Goal: Communication & Community: Ask a question

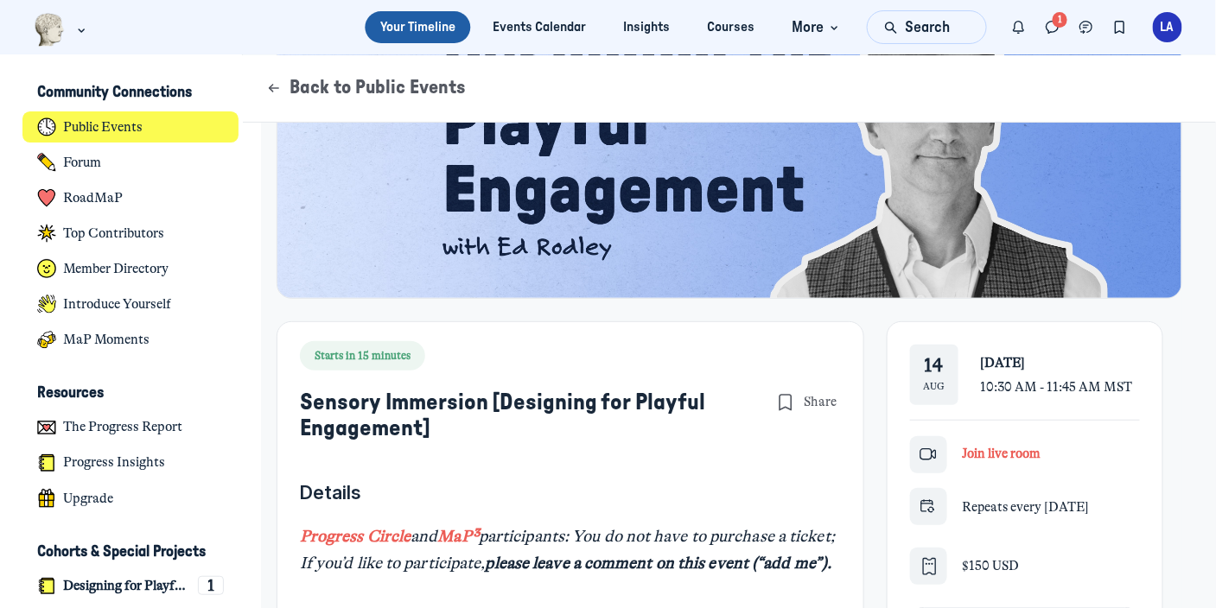
scroll to position [172, 0]
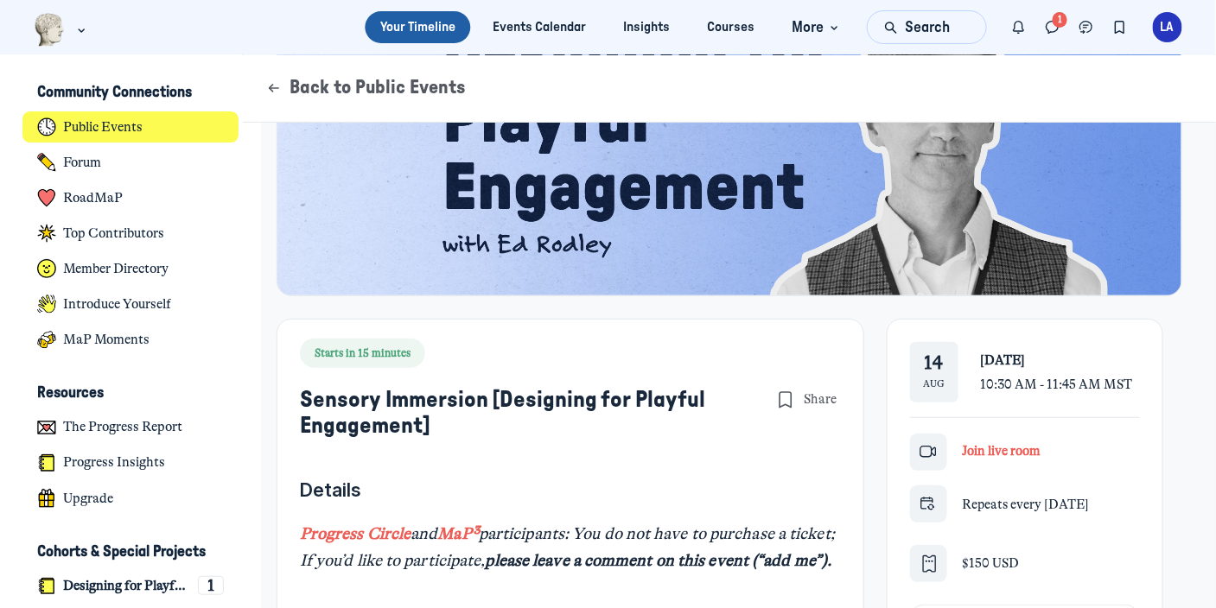
click at [1021, 451] on span "Join live room" at bounding box center [1001, 451] width 79 height 16
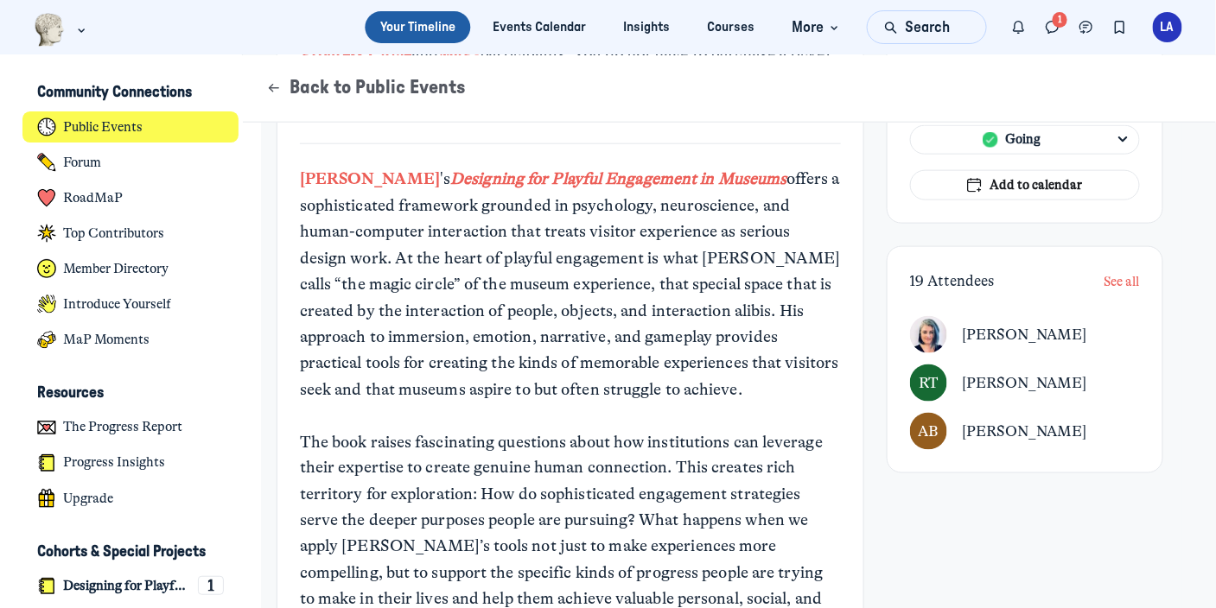
scroll to position [690, 0]
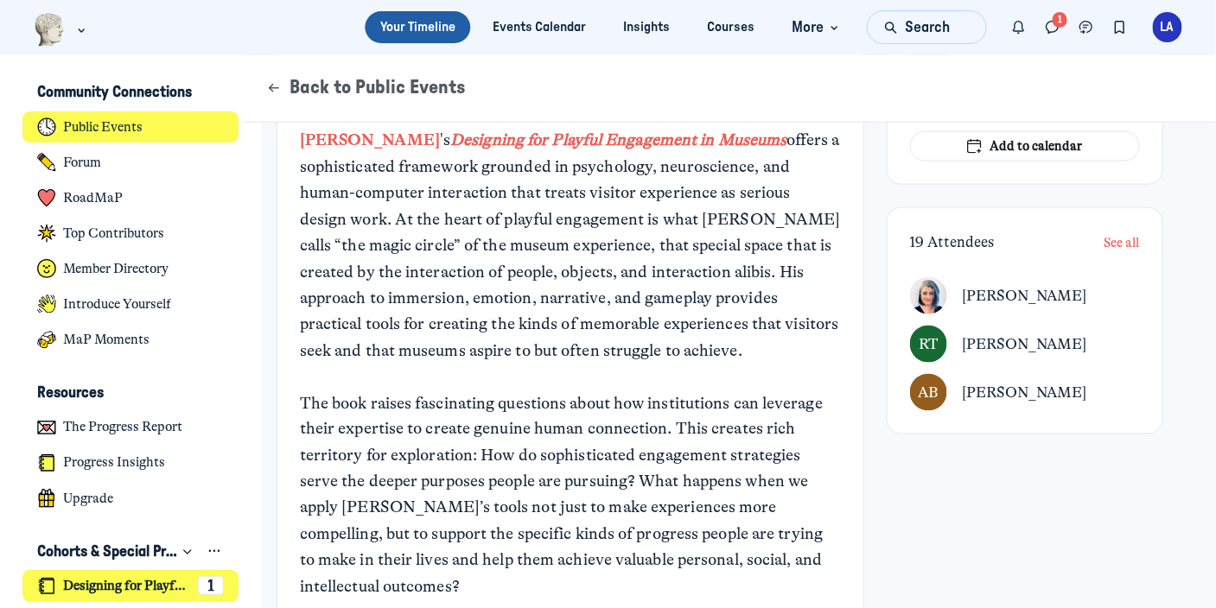
drag, startPoint x: 111, startPoint y: 584, endPoint x: 135, endPoint y: 581, distance: 23.6
click at [111, 584] on h4 "Designing for Playful Engagement" at bounding box center [126, 586] width 127 height 16
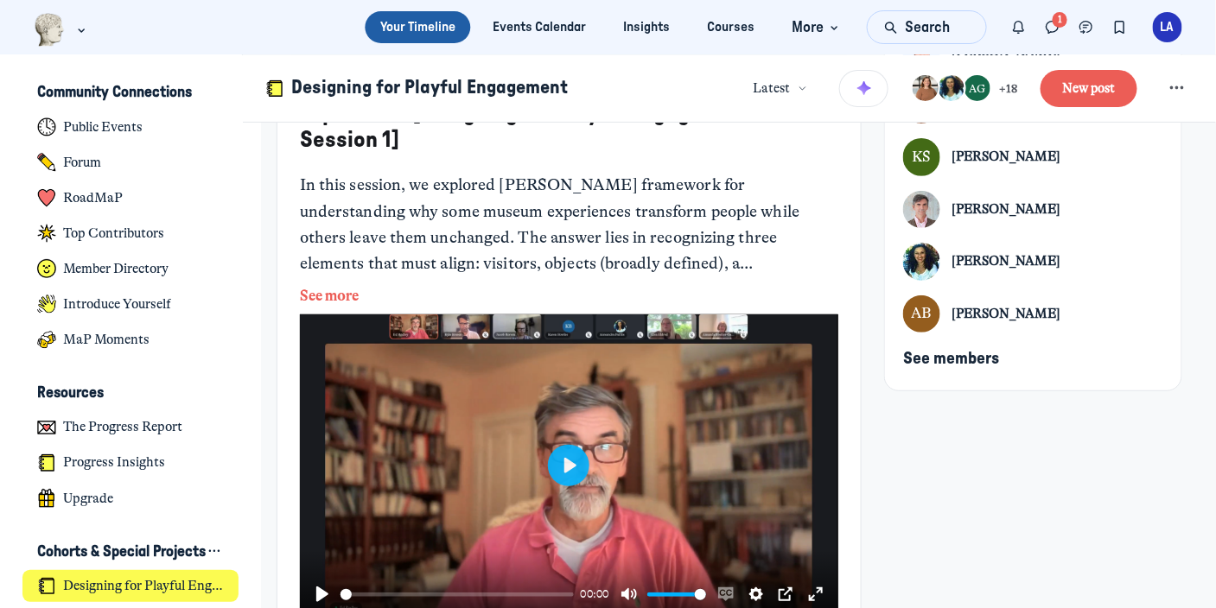
scroll to position [172, 0]
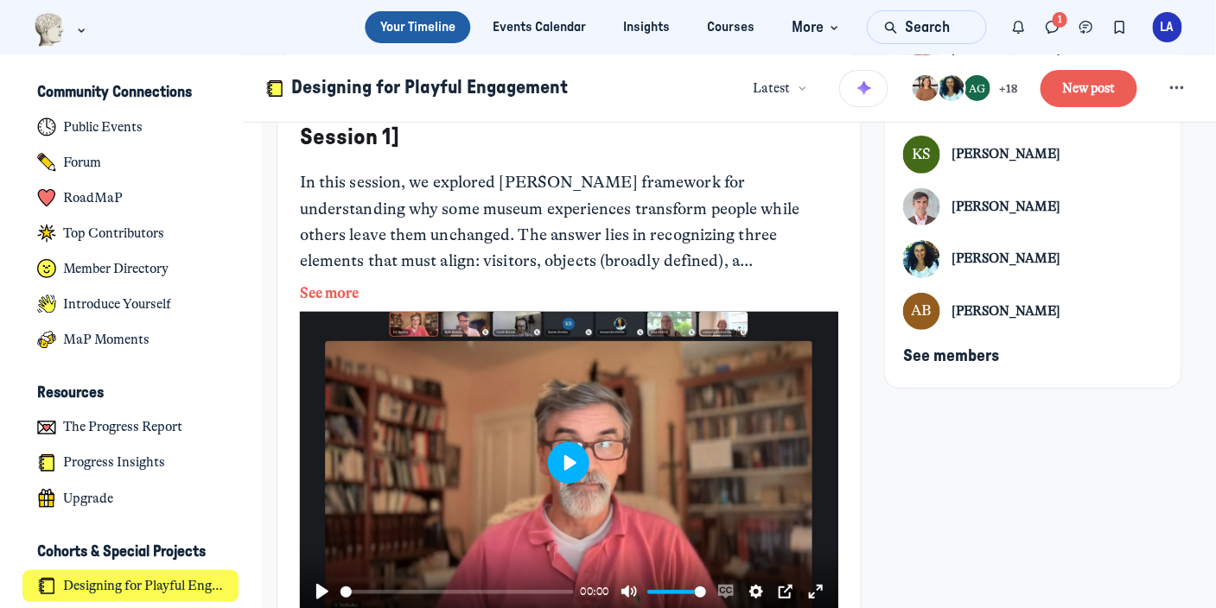
click at [561, 461] on button "Play" at bounding box center [568, 462] width 41 height 41
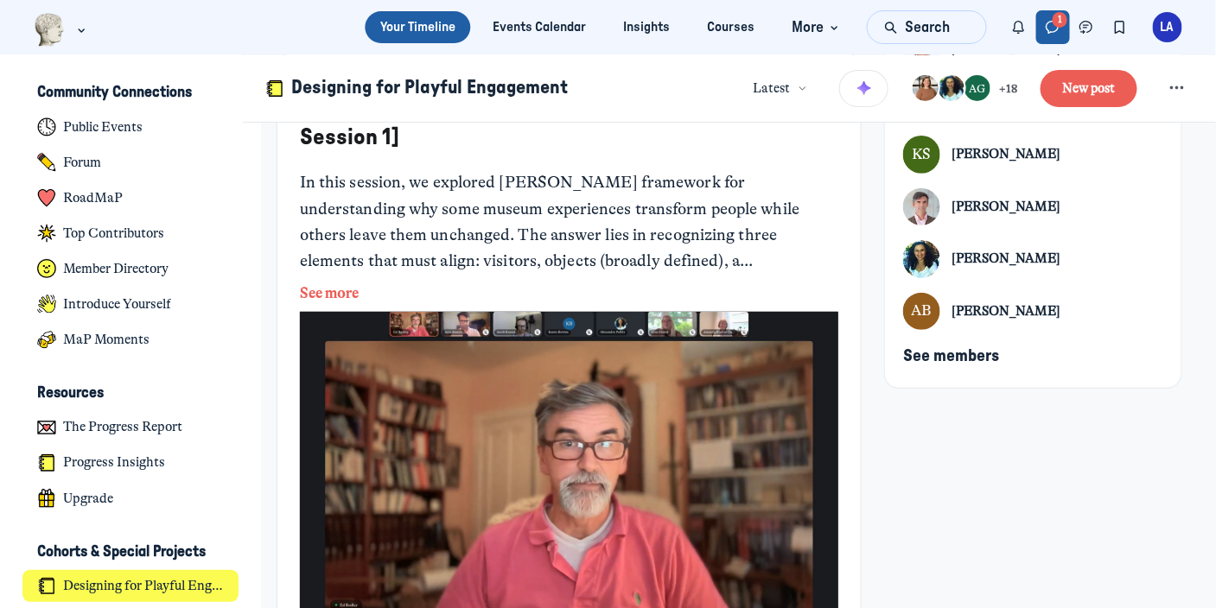
click at [1053, 23] on icon "Direct messages" at bounding box center [1052, 27] width 17 height 19
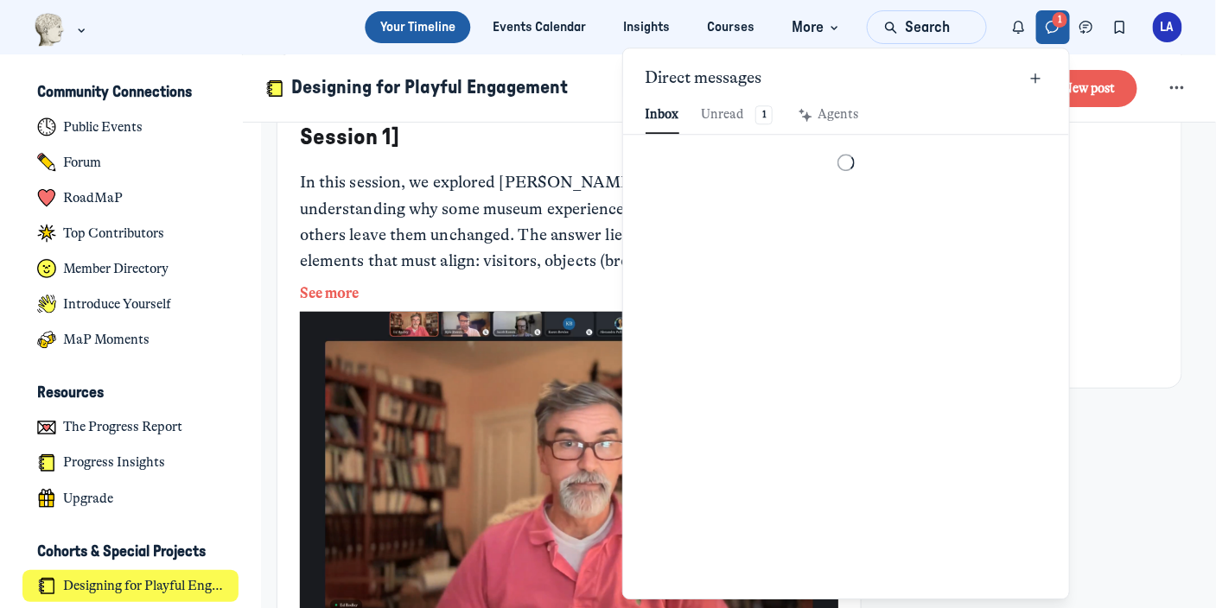
scroll to position [2351, 4029]
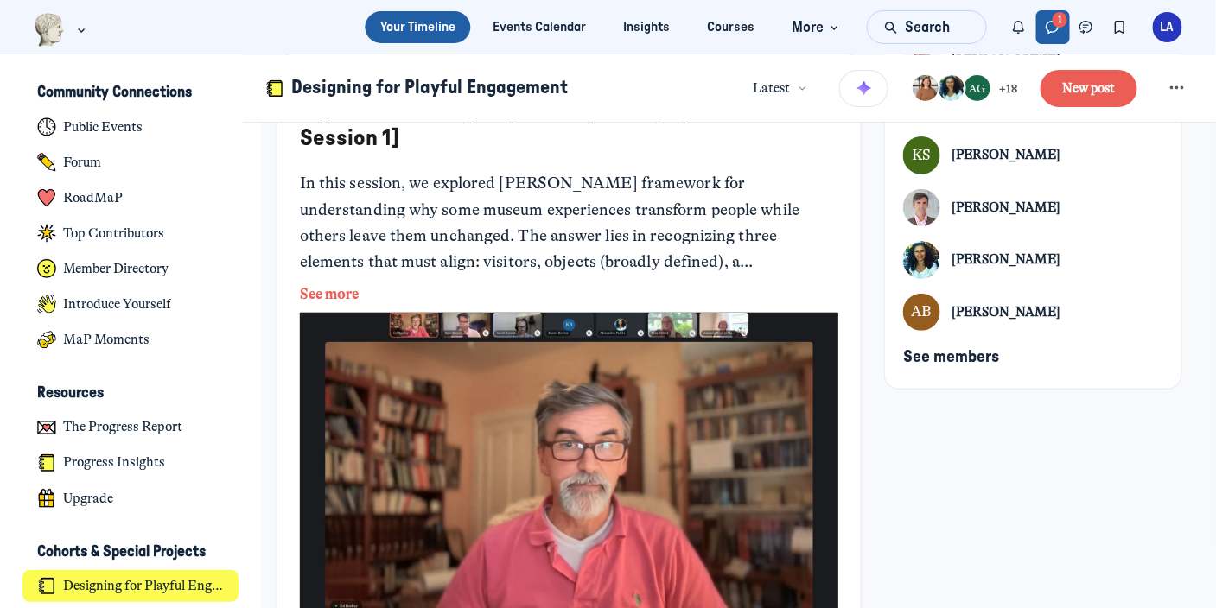
scroll to position [259, 0]
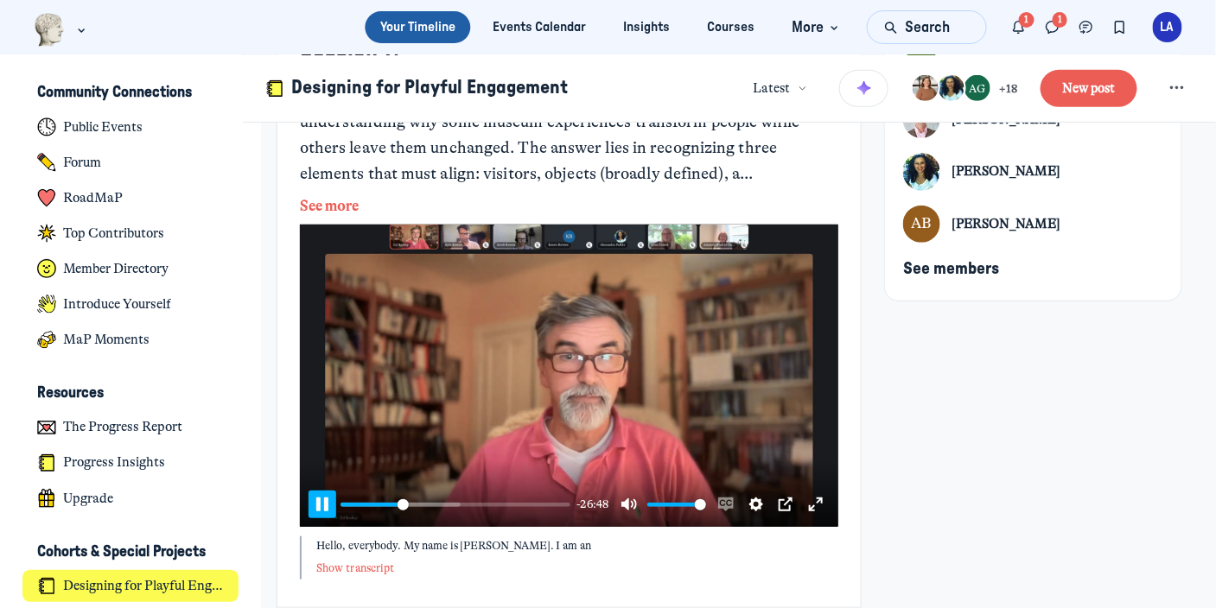
click at [317, 494] on button "Pause Play" at bounding box center [322, 505] width 28 height 28
type input "26.15"
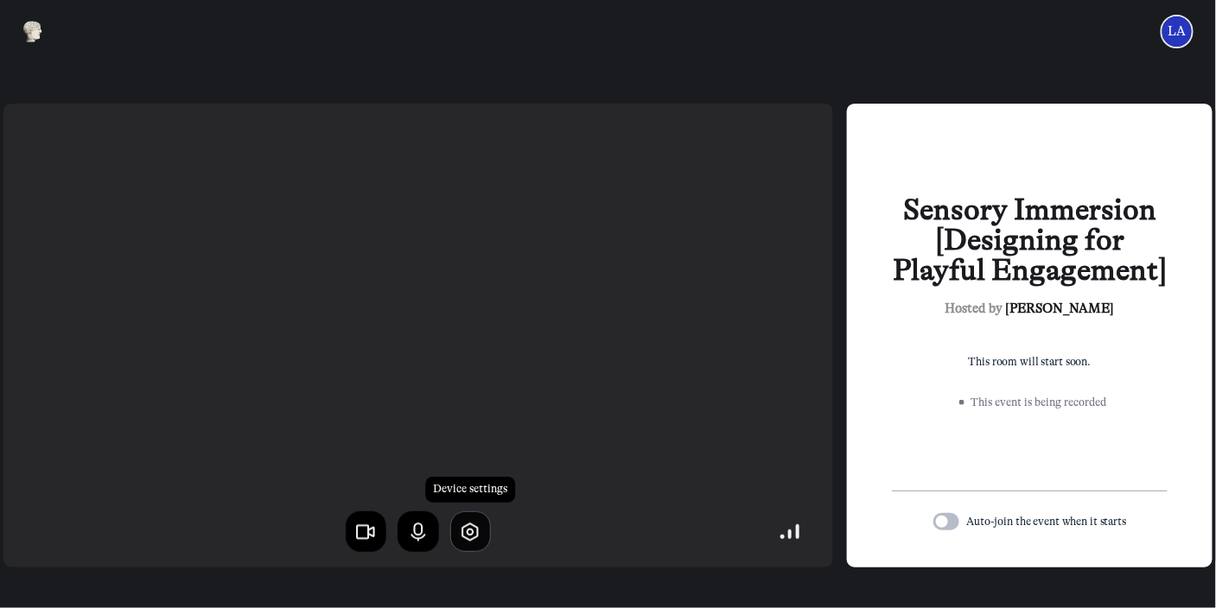
click at [468, 530] on use "button" at bounding box center [470, 533] width 15 height 16
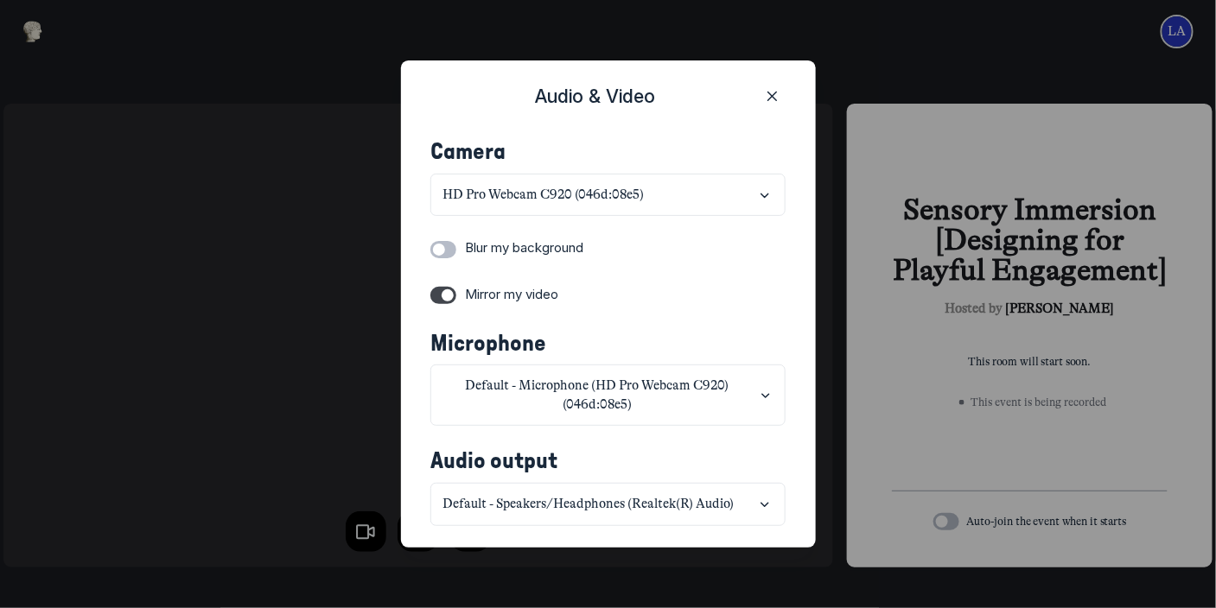
click at [576, 244] on label "Blur my background" at bounding box center [524, 248] width 118 height 20
click at [439, 296] on label "Toggle switch" at bounding box center [443, 295] width 26 height 17
click at [0, 0] on input "Toggle switch" at bounding box center [0, 0] width 0 height 0
click at [450, 253] on label "Toggle switch" at bounding box center [443, 249] width 26 height 17
click at [0, 0] on input "Toggle switch" at bounding box center [0, 0] width 0 height 0
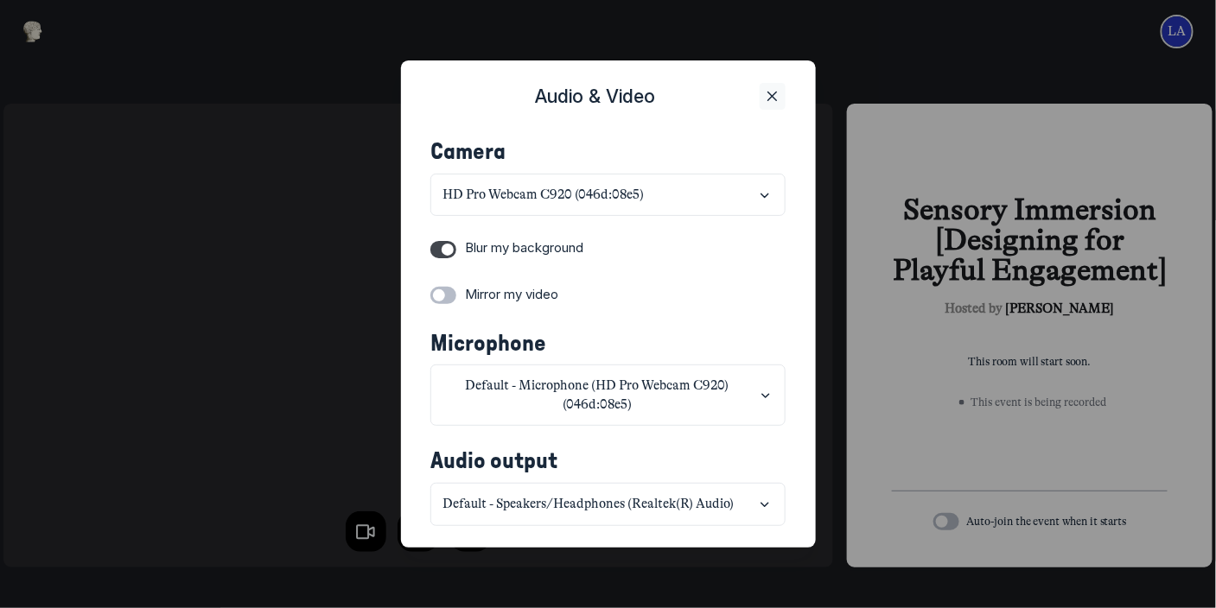
click at [773, 94] on use "Close" at bounding box center [772, 96] width 9 height 9
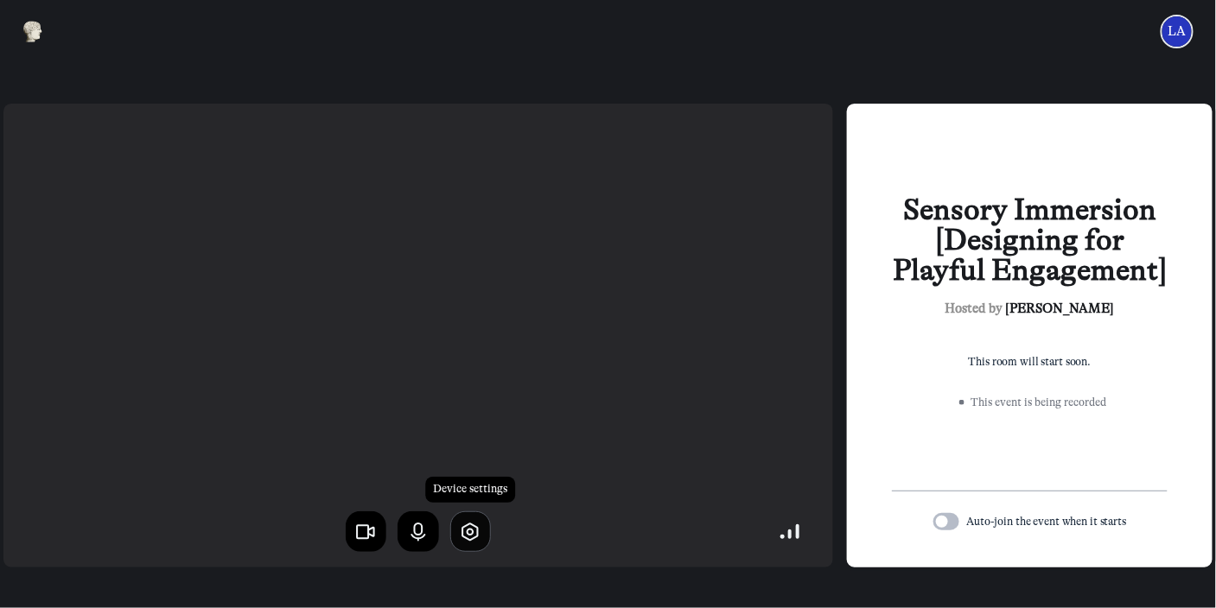
click at [468, 538] on icon "button" at bounding box center [470, 532] width 22 height 22
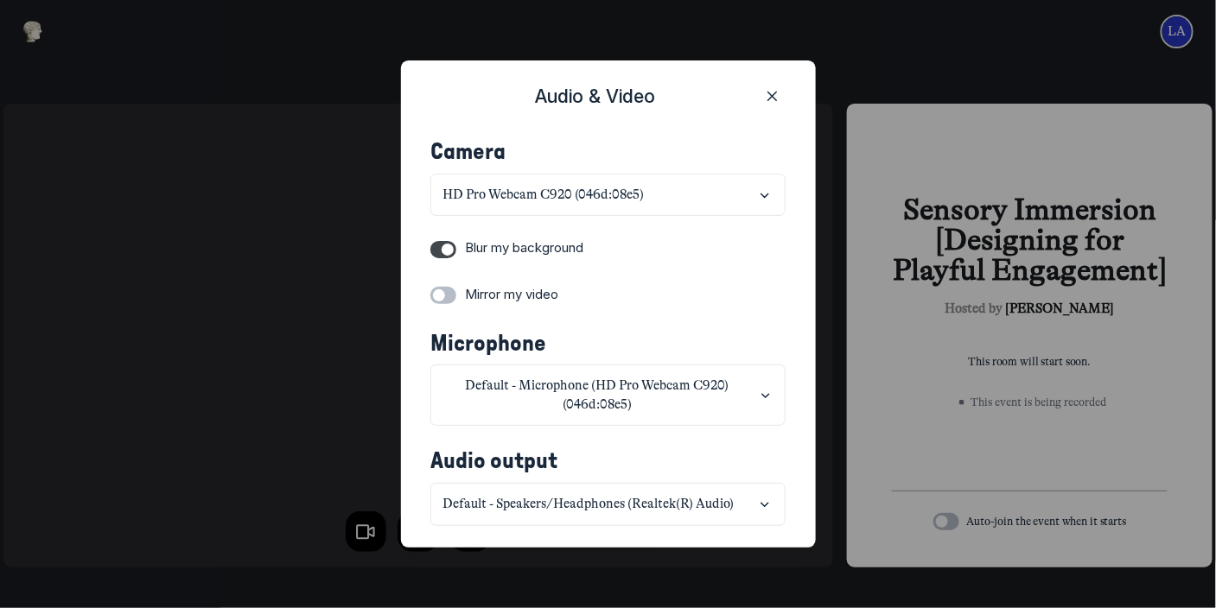
click at [453, 296] on label "Toggle switch" at bounding box center [443, 295] width 26 height 17
click at [0, 0] on input "Toggle switch" at bounding box center [0, 0] width 0 height 0
click at [444, 249] on label "Toggle switch" at bounding box center [443, 249] width 26 height 17
click at [0, 0] on input "Toggle switch" at bounding box center [0, 0] width 0 height 0
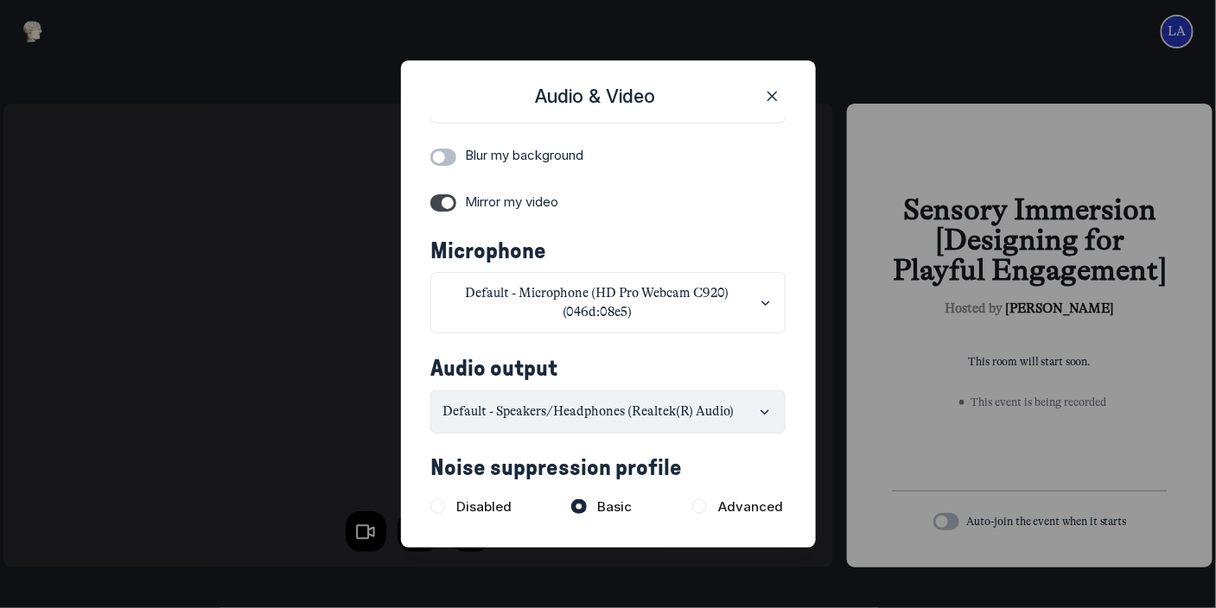
click at [756, 411] on icon "button" at bounding box center [764, 412] width 17 height 14
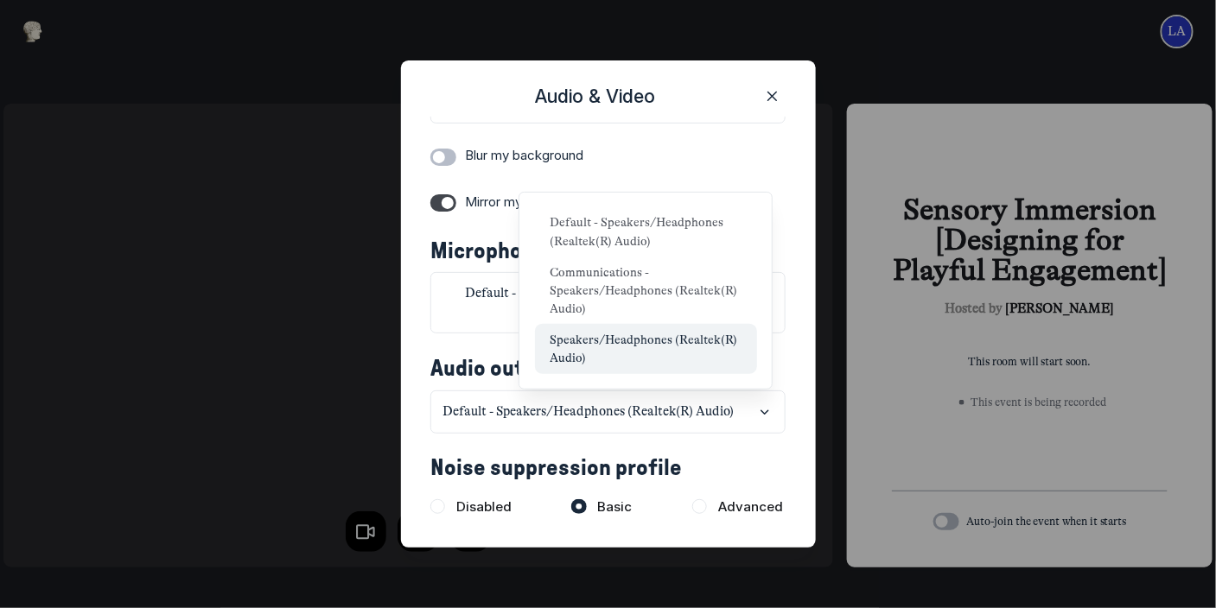
click at [706, 349] on button "Speakers/Headphones (Realtek(R) Audio)" at bounding box center [646, 348] width 222 height 49
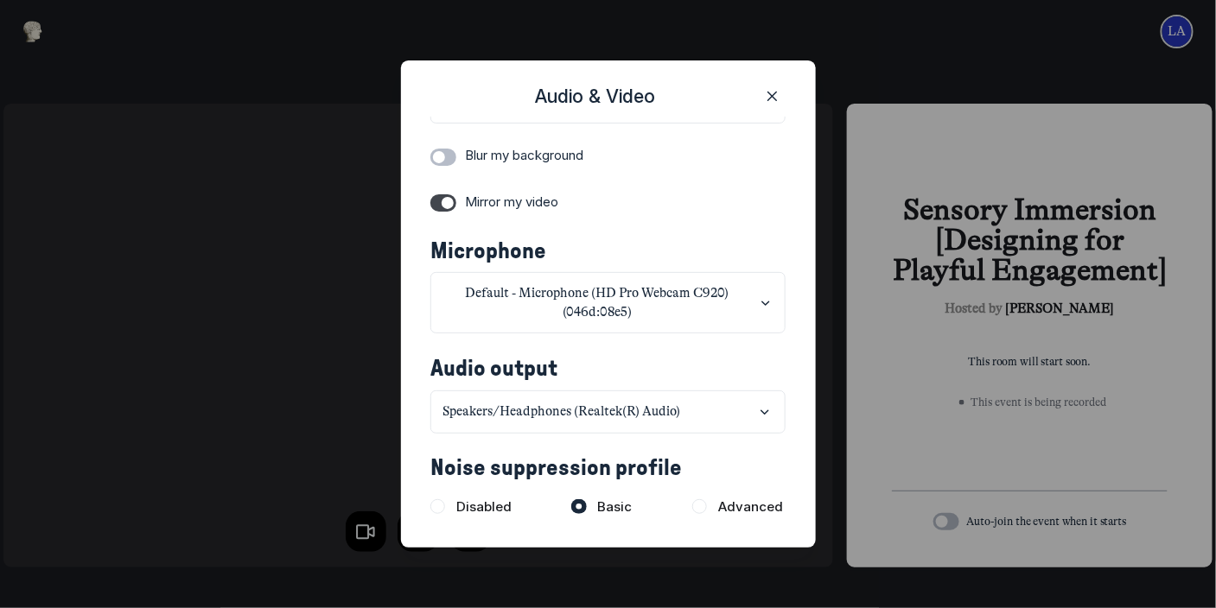
click at [772, 95] on use "Close" at bounding box center [772, 96] width 9 height 9
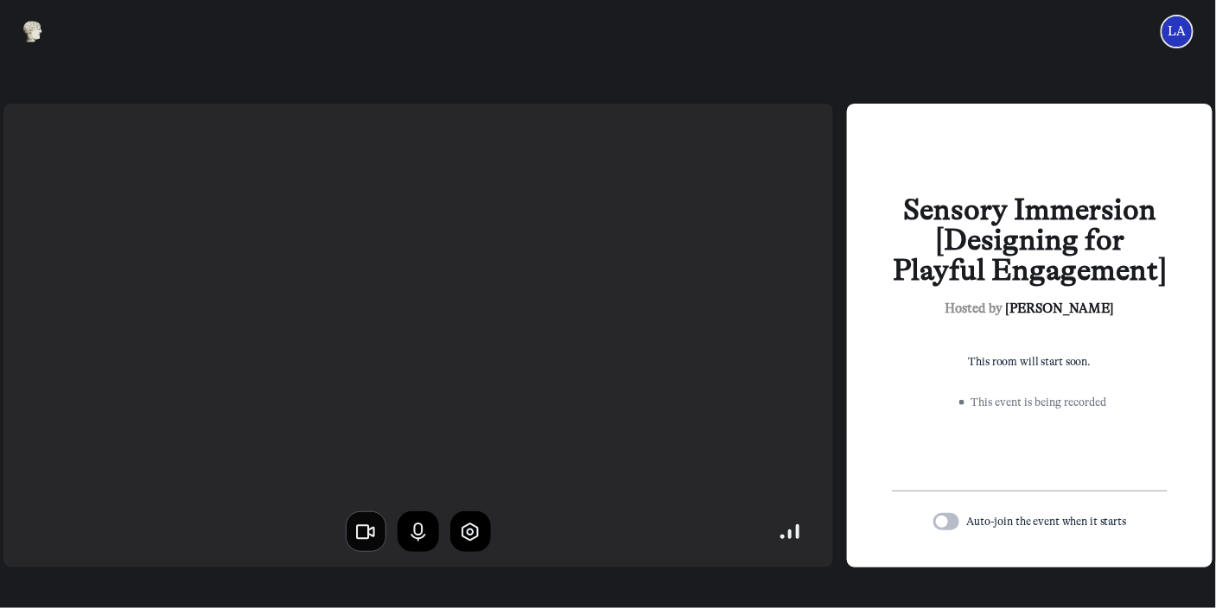
click at [366, 529] on icon "button" at bounding box center [365, 532] width 22 height 22
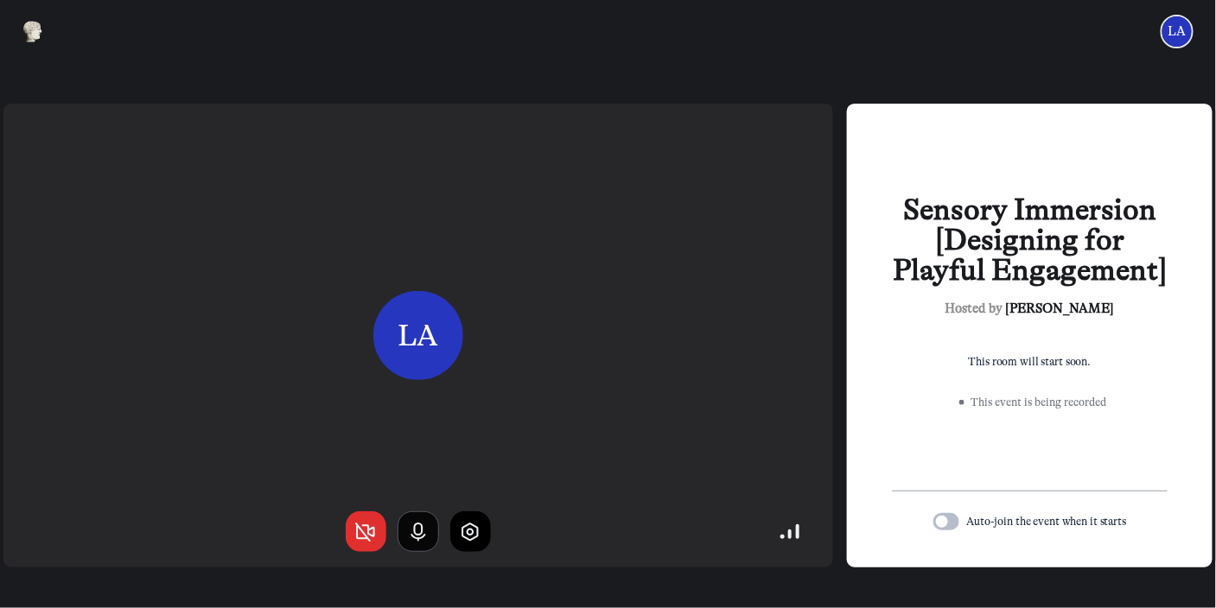
click at [414, 527] on use "button" at bounding box center [417, 533] width 13 height 16
click at [950, 517] on label "Toggle switch" at bounding box center [946, 521] width 26 height 17
click at [0, 0] on input "Toggle switch" at bounding box center [0, 0] width 0 height 0
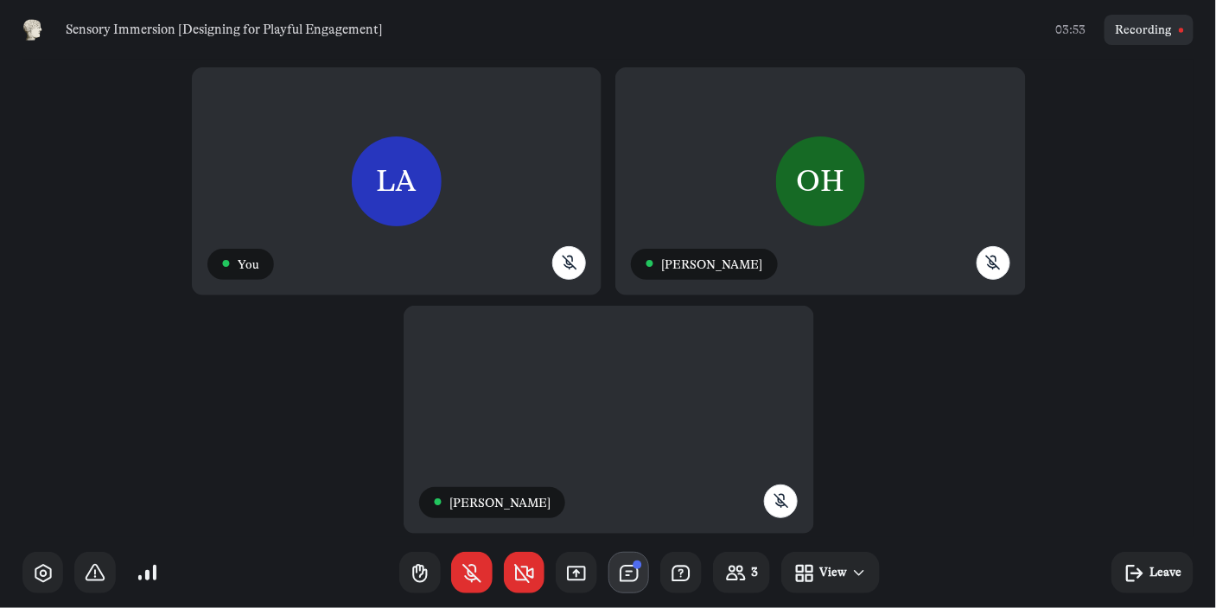
click at [633, 569] on icon "button" at bounding box center [629, 574] width 22 height 22
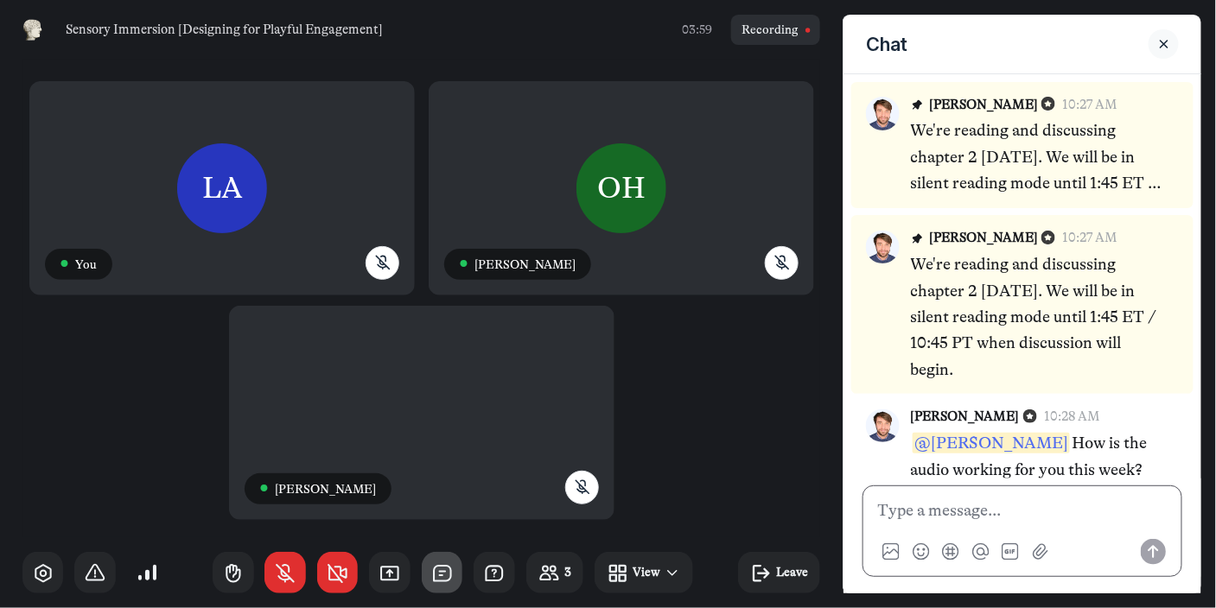
click at [1024, 511] on p at bounding box center [1022, 511] width 289 height 26
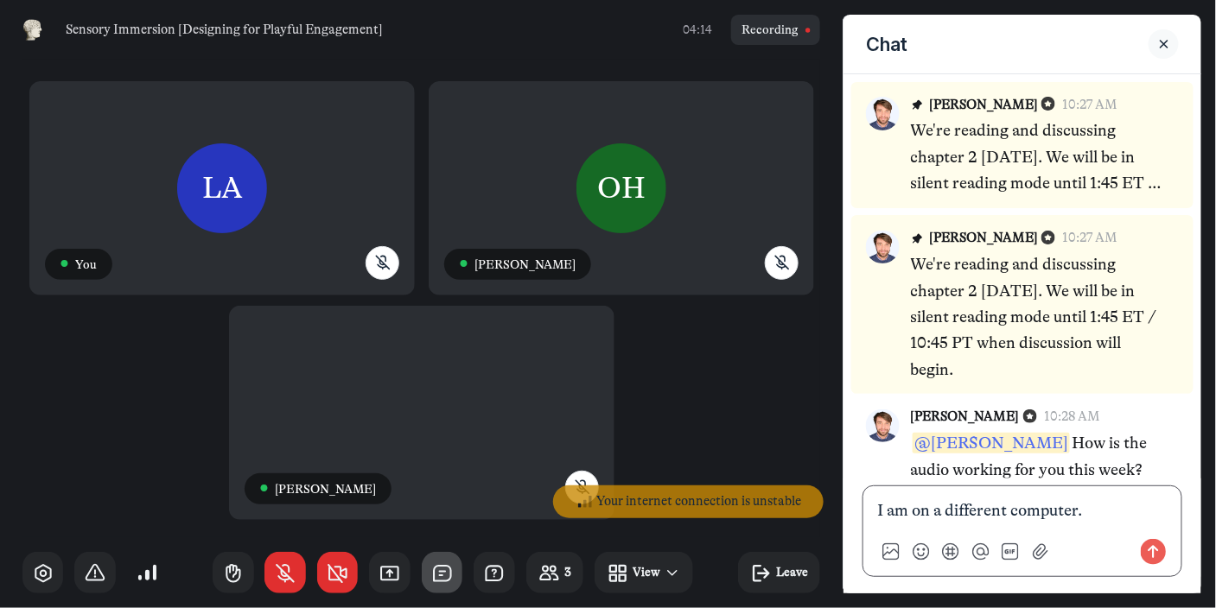
click at [1096, 509] on p "I am on a different computer." at bounding box center [1022, 511] width 289 height 26
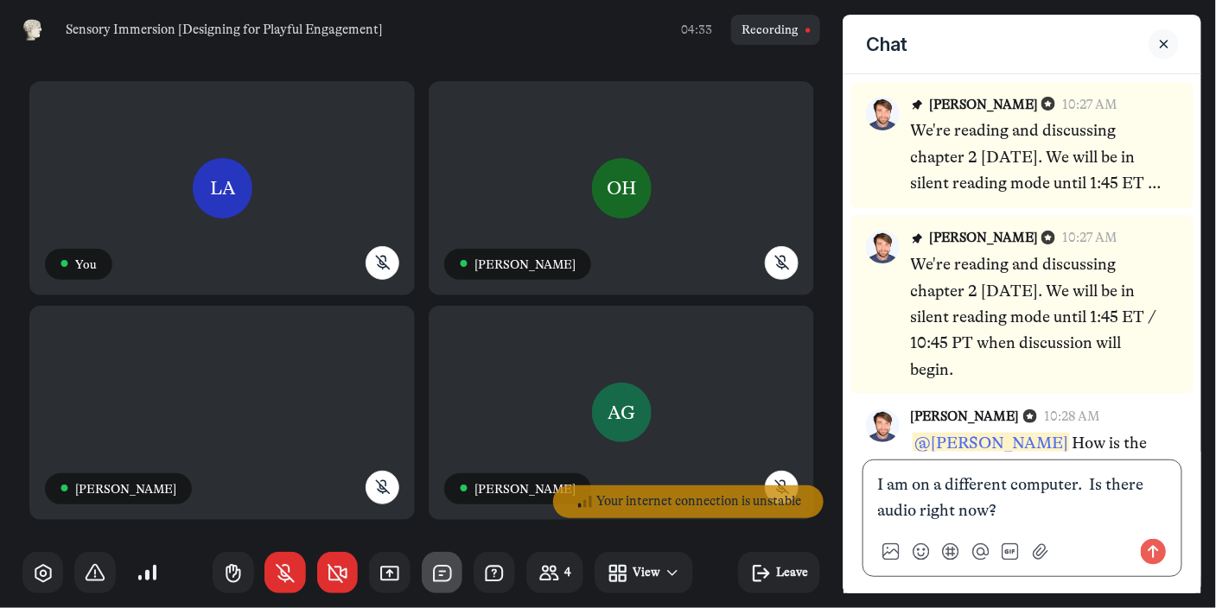
click at [1078, 485] on p "I am on a different computer. Is there audio right now?" at bounding box center [1022, 498] width 289 height 53
click at [1152, 551] on use "Send message" at bounding box center [1154, 552] width 26 height 26
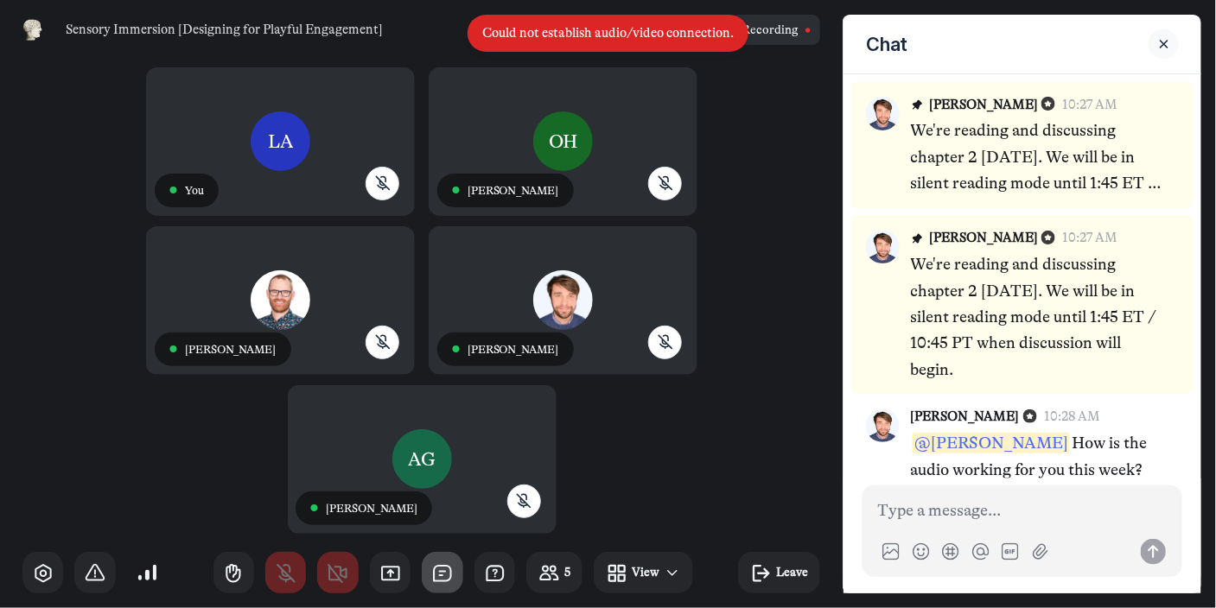
scroll to position [110, 0]
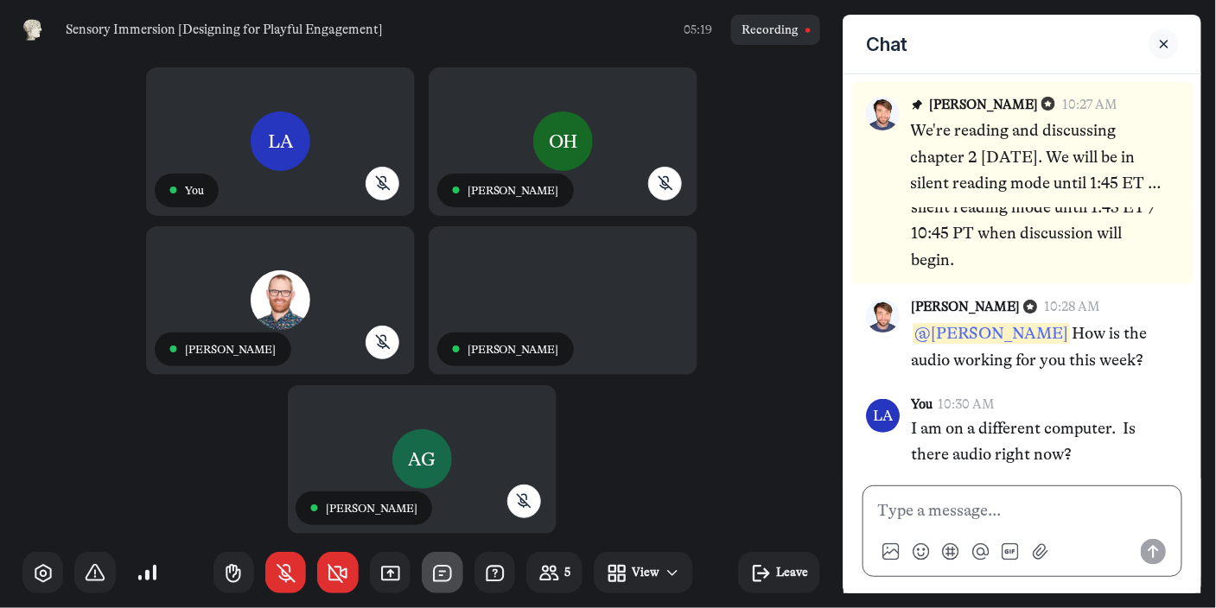
click at [989, 513] on p at bounding box center [1022, 511] width 289 height 26
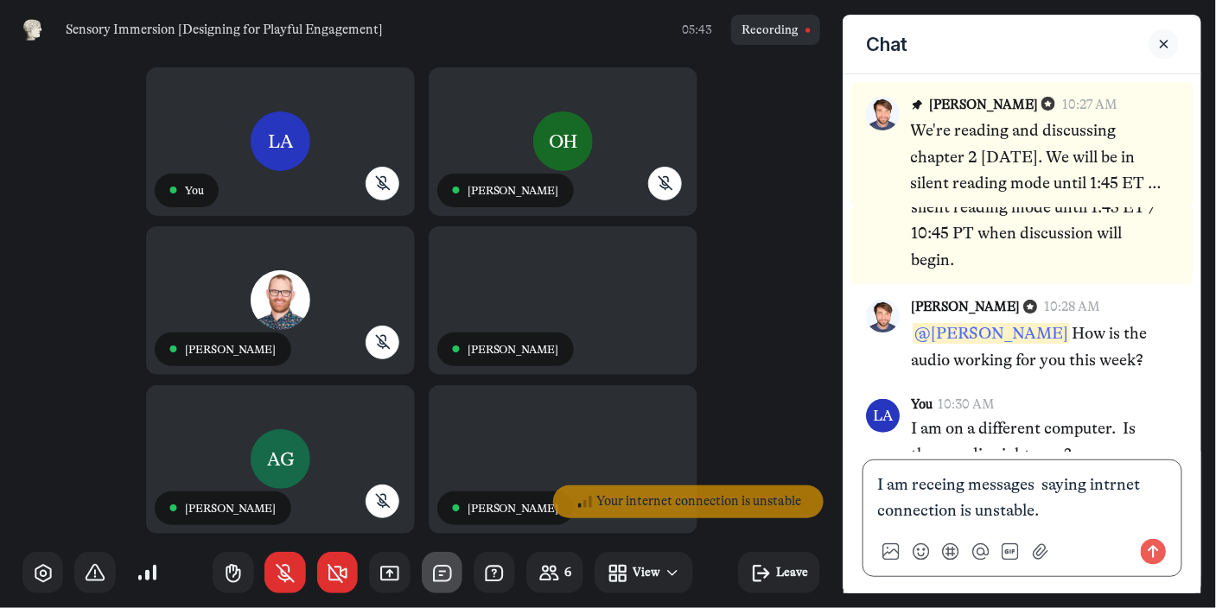
drag, startPoint x: 925, startPoint y: 487, endPoint x: 954, endPoint y: 481, distance: 29.0
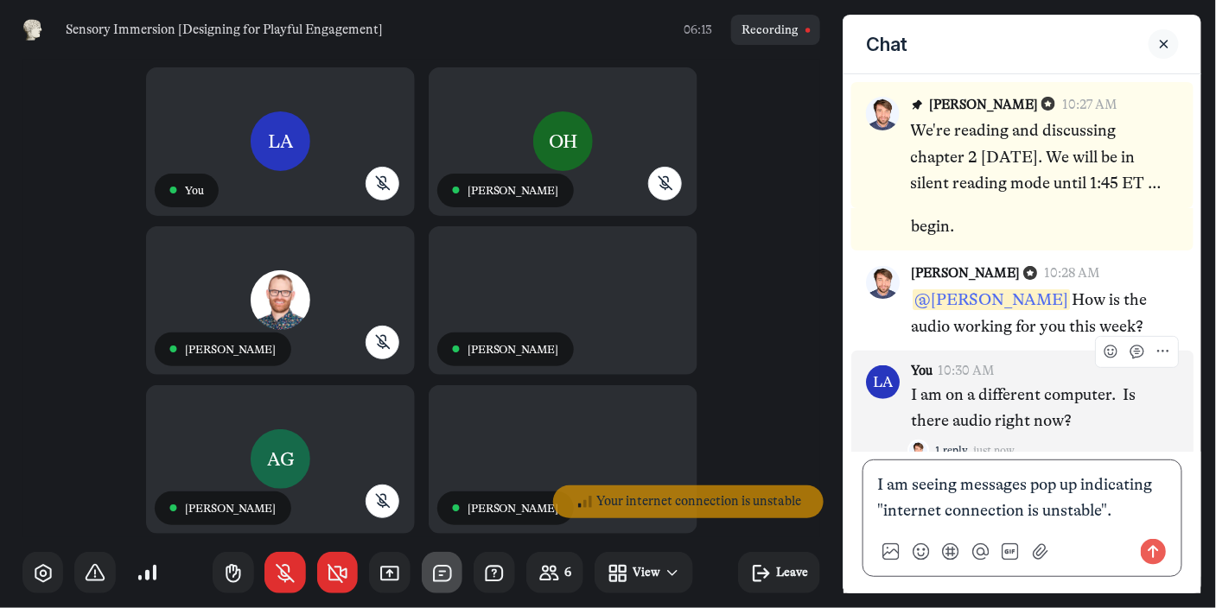
scroll to position [162, 0]
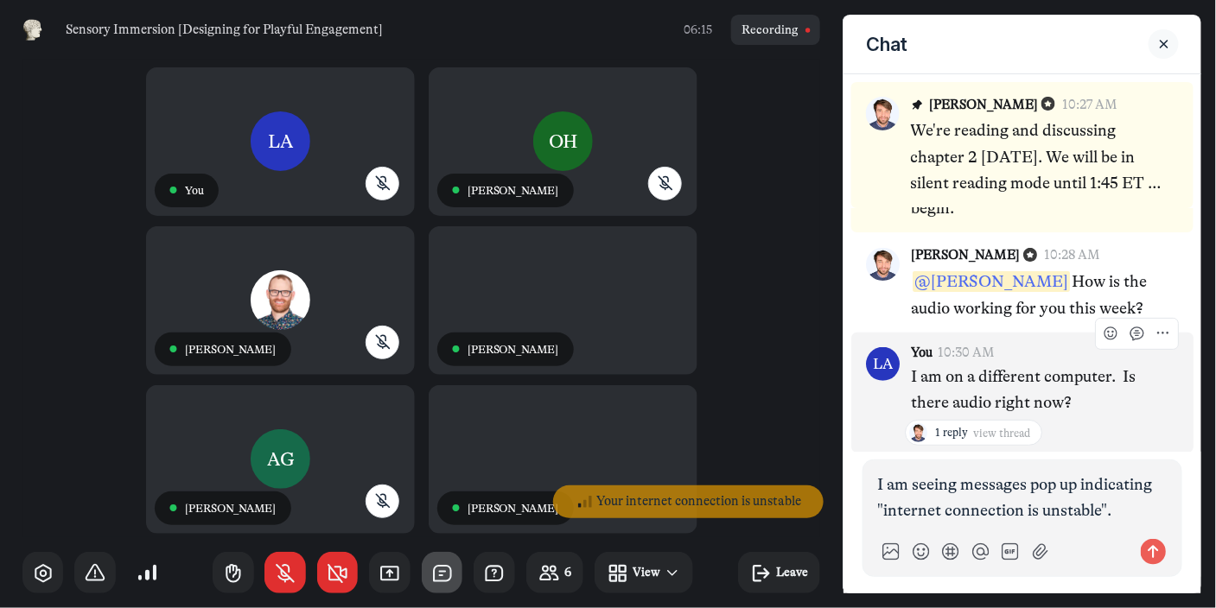
click at [952, 431] on span "1 reply" at bounding box center [951, 432] width 33 height 15
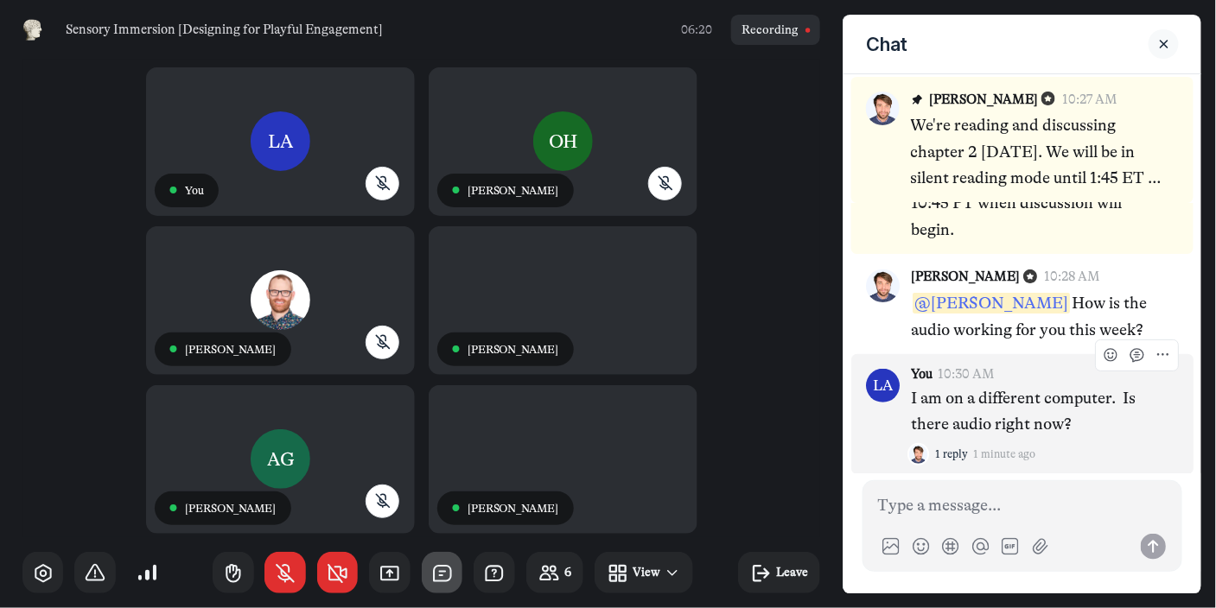
scroll to position [5, 0]
click at [947, 451] on span "1 reply" at bounding box center [951, 454] width 33 height 15
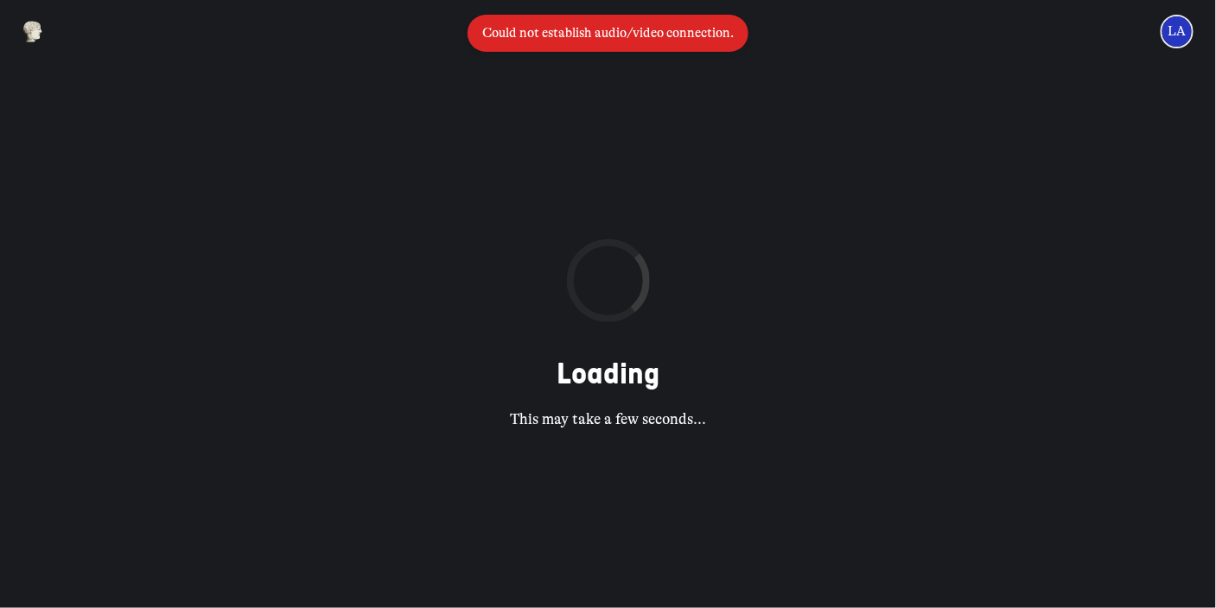
click at [932, 290] on div "Loading This may take a few seconds..." at bounding box center [608, 335] width 1216 height 545
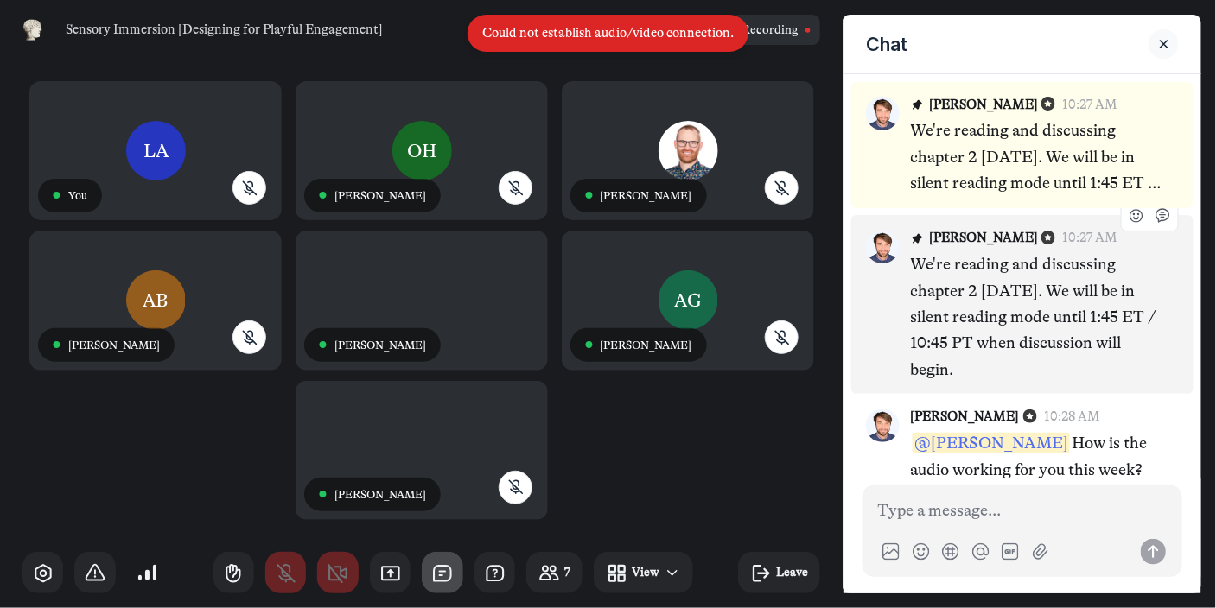
scroll to position [135, 0]
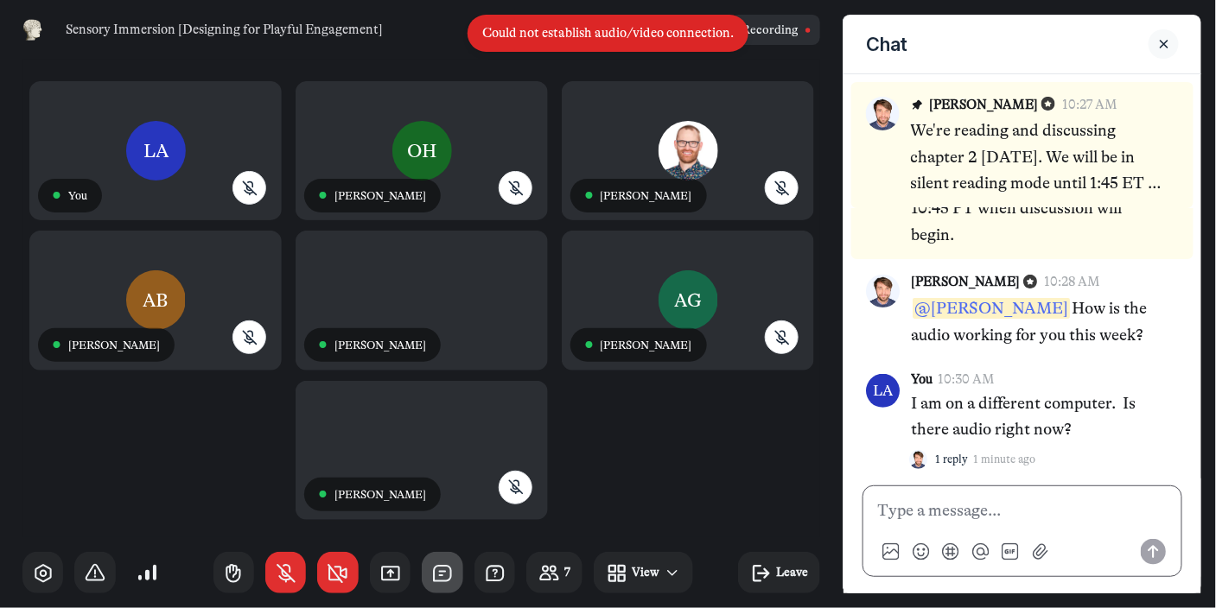
click at [969, 507] on p at bounding box center [1022, 511] width 289 height 26
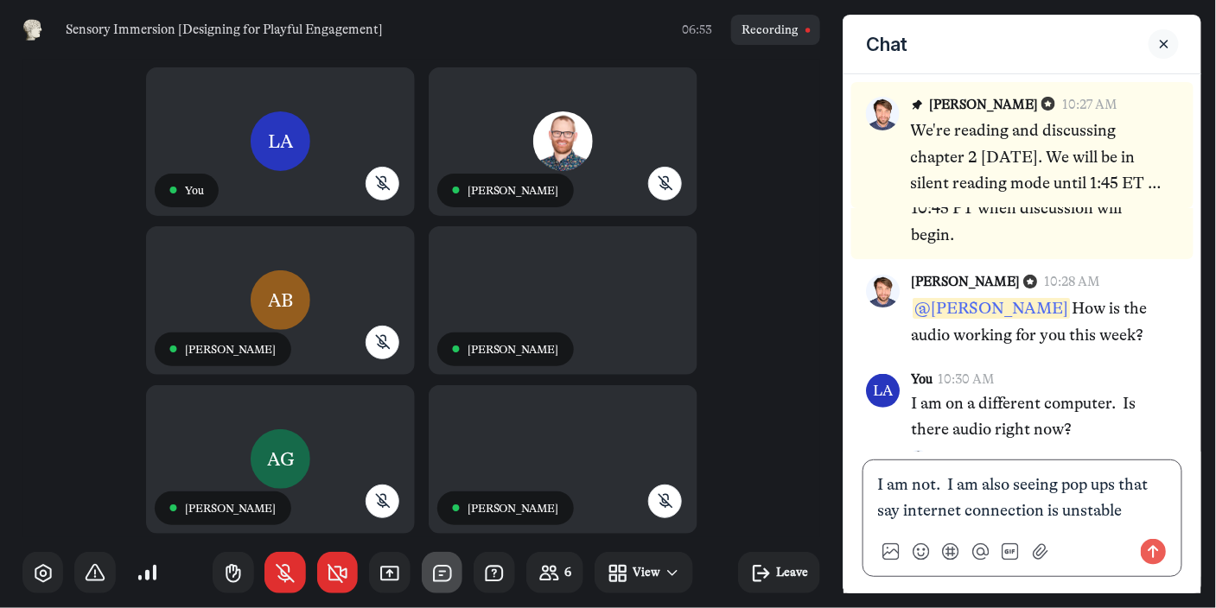
click at [971, 481] on p "I am not. I am also seeing pop ups that say internet connection is unstable" at bounding box center [1022, 498] width 289 height 53
click at [960, 483] on p "I am not. I am also seeing pop ups that say internet connection is unstable" at bounding box center [1022, 498] width 289 height 53
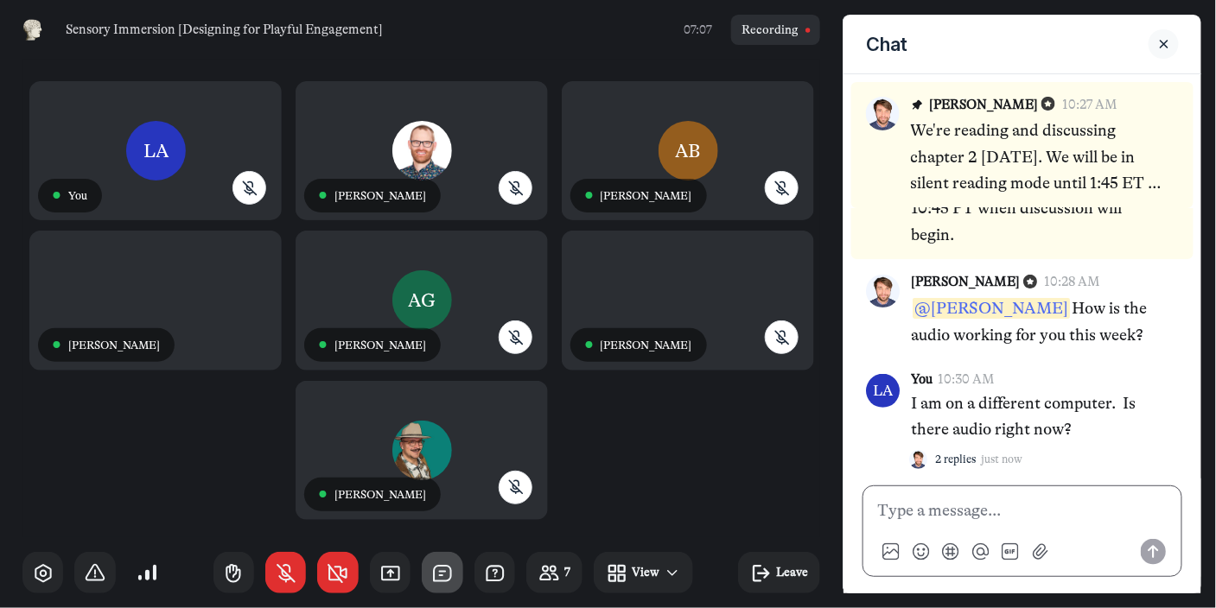
scroll to position [256, 0]
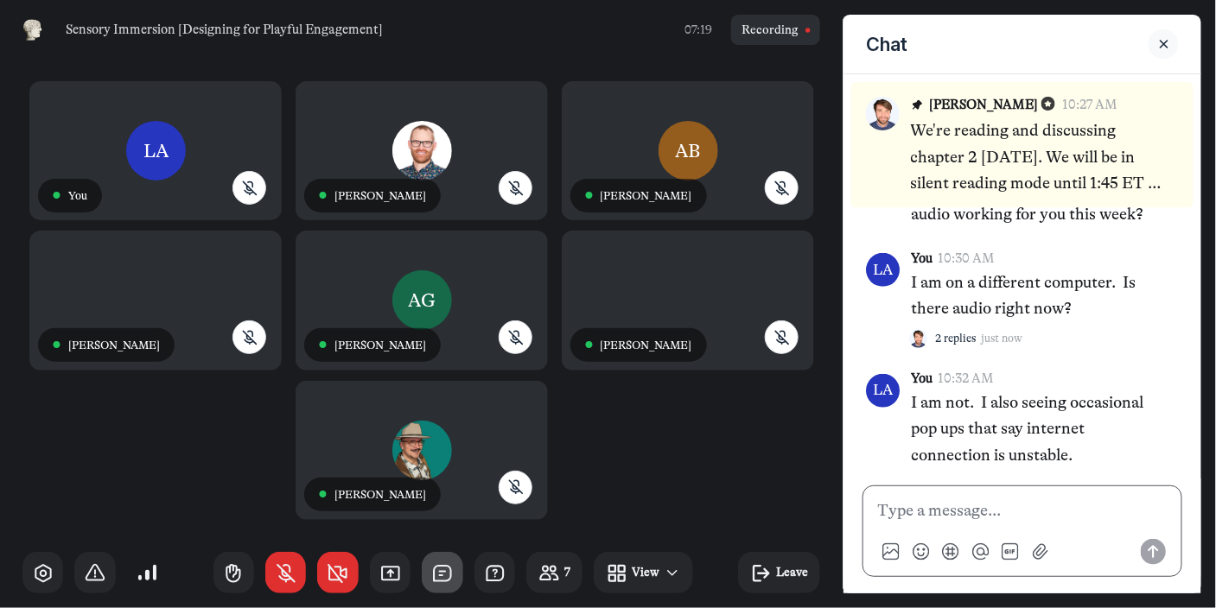
click at [1008, 515] on p at bounding box center [1022, 511] width 289 height 26
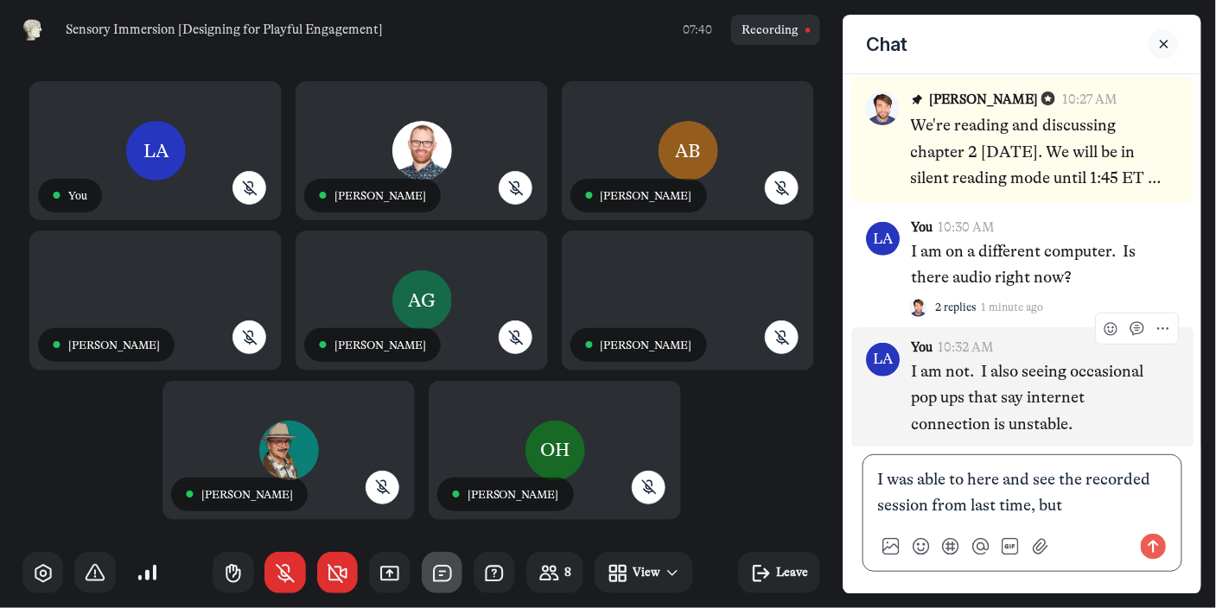
scroll to position [5, 0]
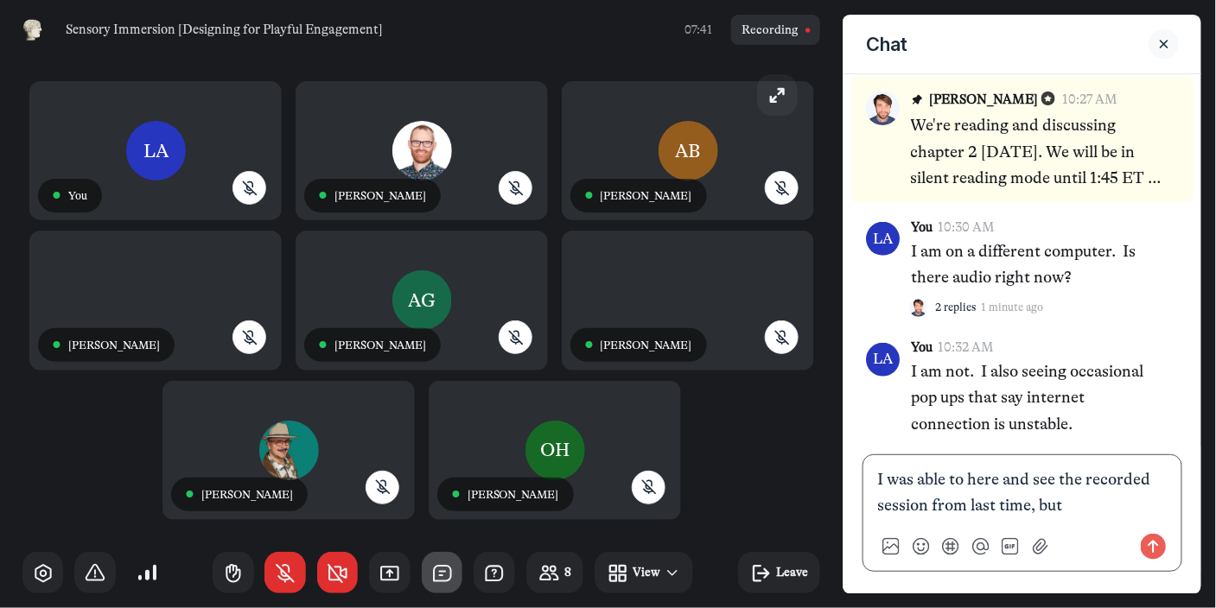
drag, startPoint x: 1072, startPoint y: 511, endPoint x: 819, endPoint y: 447, distance: 260.3
click at [819, 447] on div "Sensory Immersion [Designing for Playful Engagement] 07:41 Recording LA ● You J…" at bounding box center [608, 304] width 1216 height 608
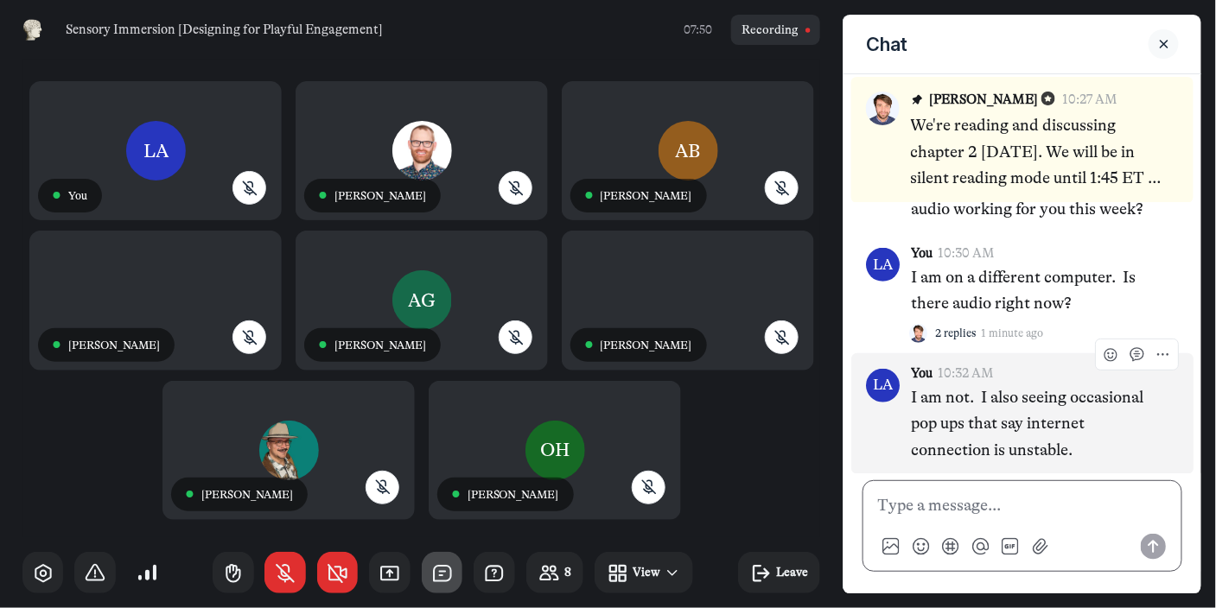
scroll to position [256, 0]
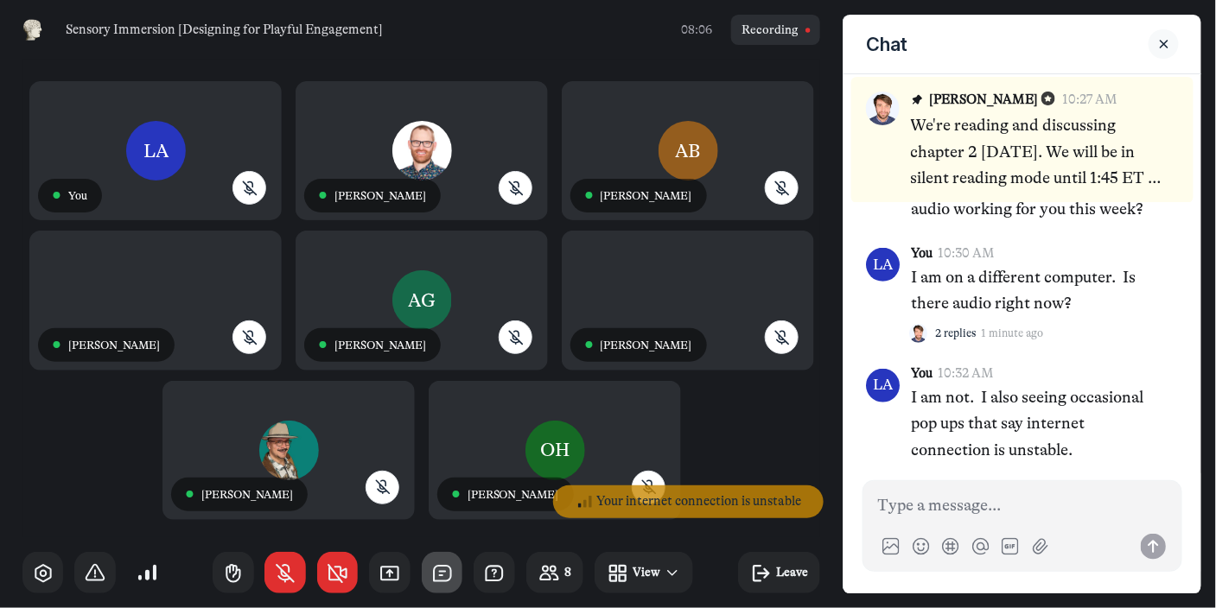
click at [146, 574] on div at bounding box center [146, 575] width 3 height 10
click at [91, 576] on icon "button" at bounding box center [95, 574] width 22 height 22
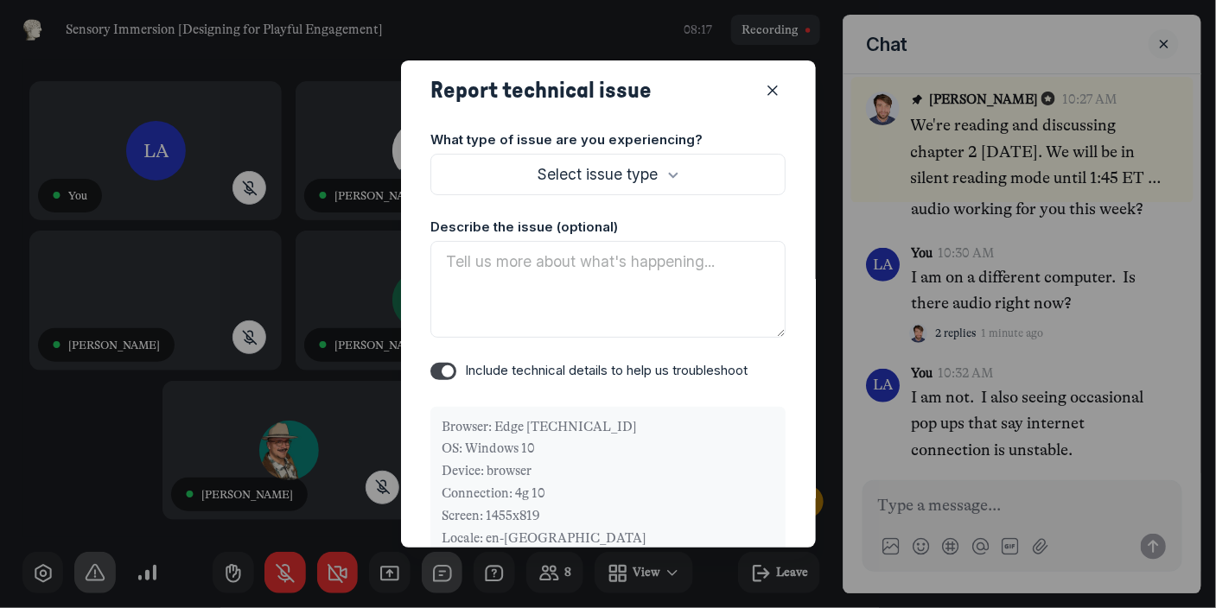
scroll to position [0, 0]
click at [670, 175] on use "button" at bounding box center [674, 178] width 10 height 6
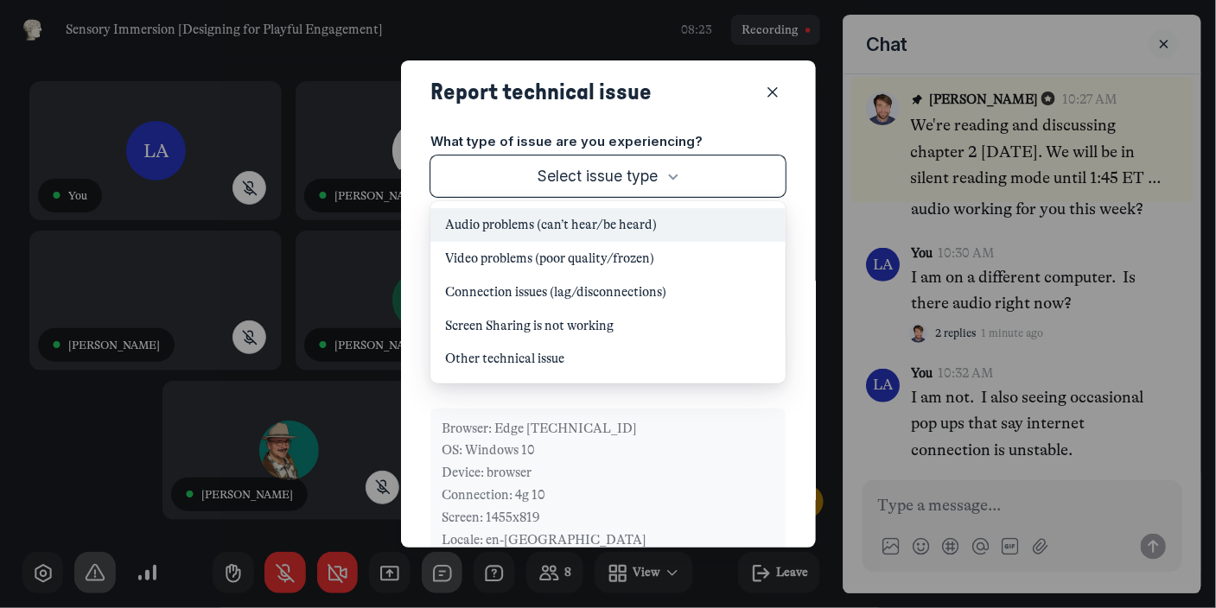
click at [628, 219] on button "Audio problems (can’t hear/be heard)" at bounding box center [607, 225] width 355 height 34
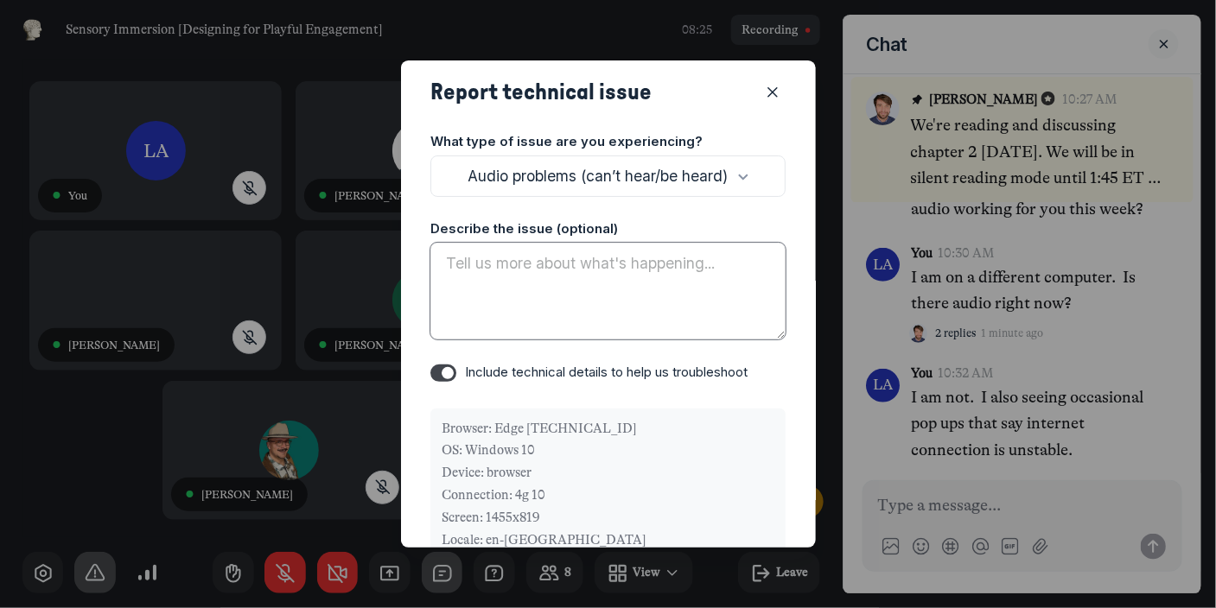
click at [512, 263] on textarea at bounding box center [607, 291] width 355 height 97
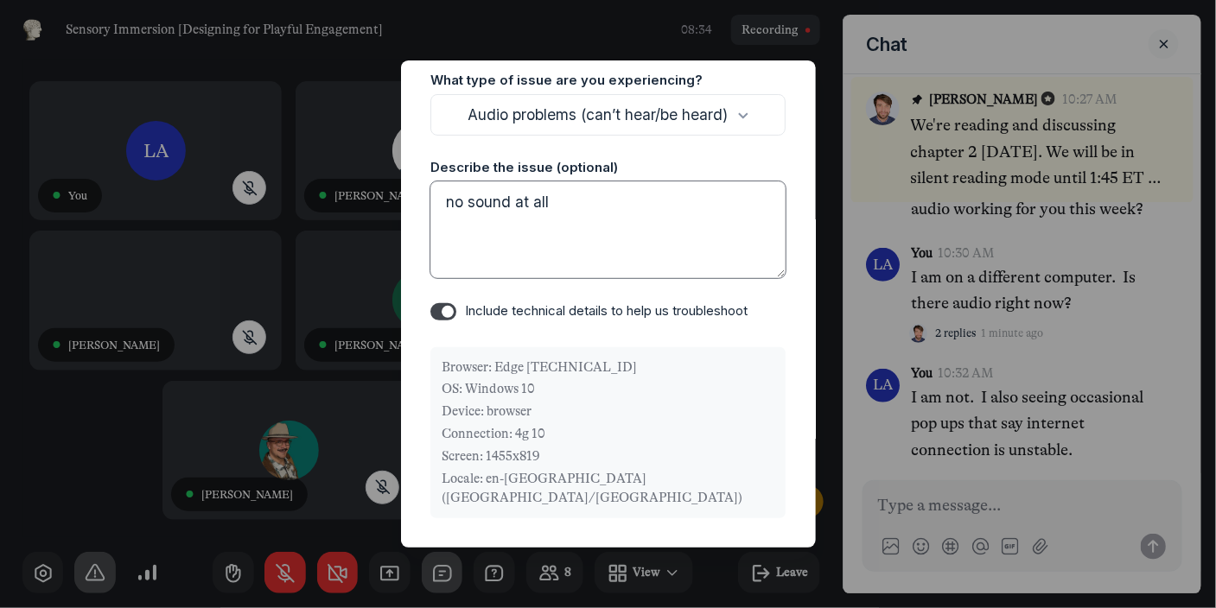
scroll to position [102, 0]
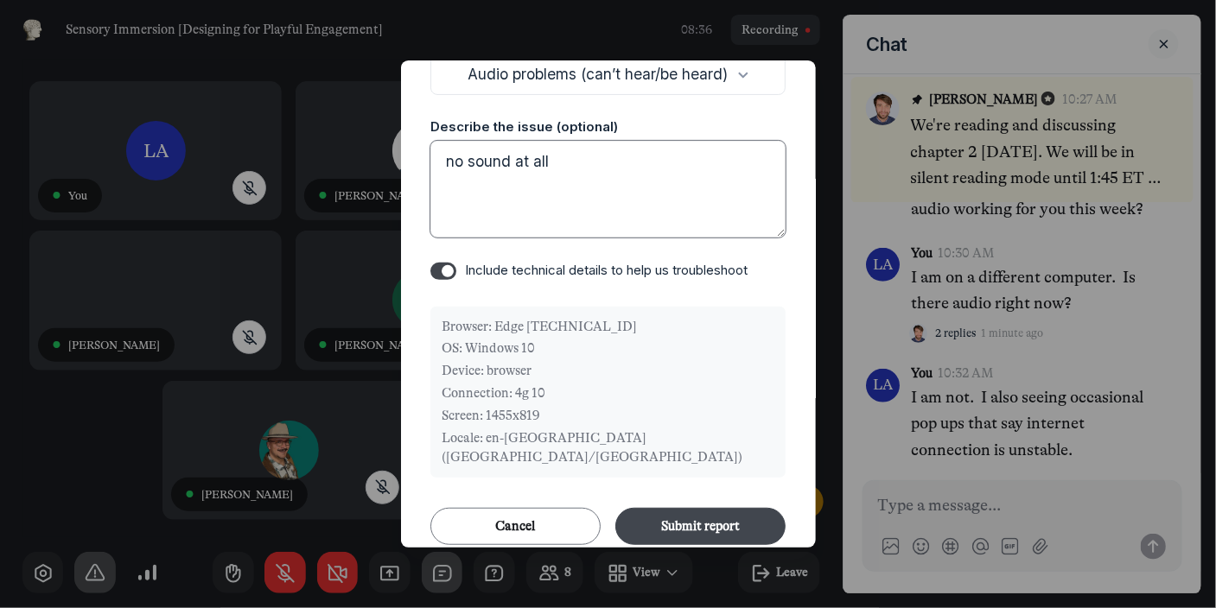
type textarea "no sound at all"
click at [688, 508] on button "Submit report" at bounding box center [700, 526] width 170 height 37
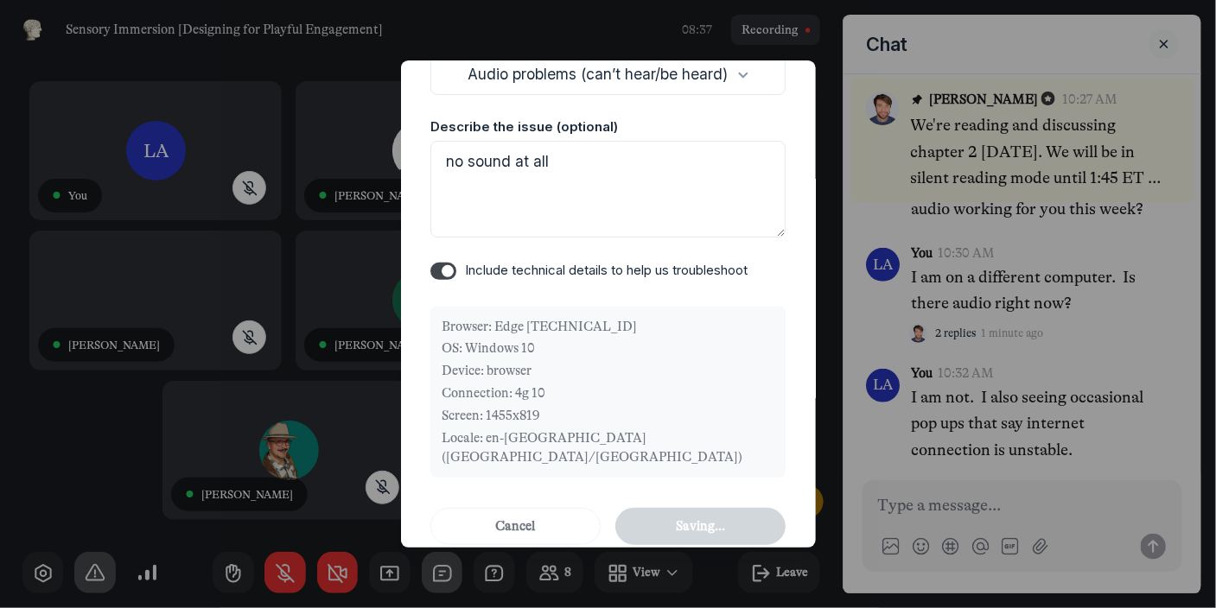
scroll to position [0, 0]
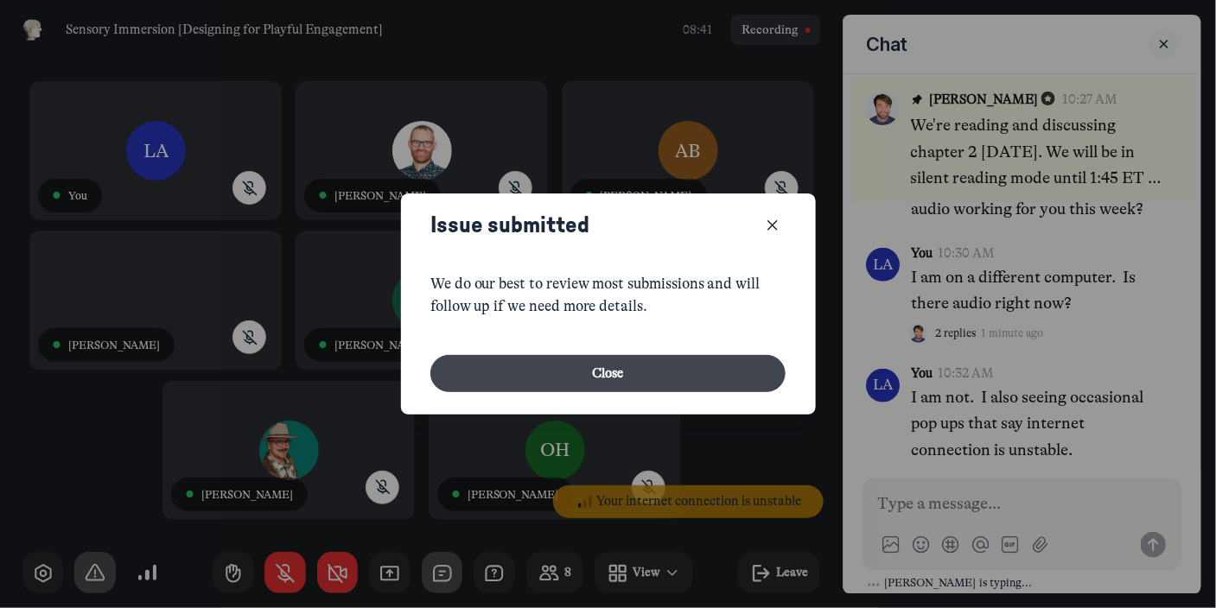
click at [614, 377] on button "Close" at bounding box center [607, 373] width 355 height 37
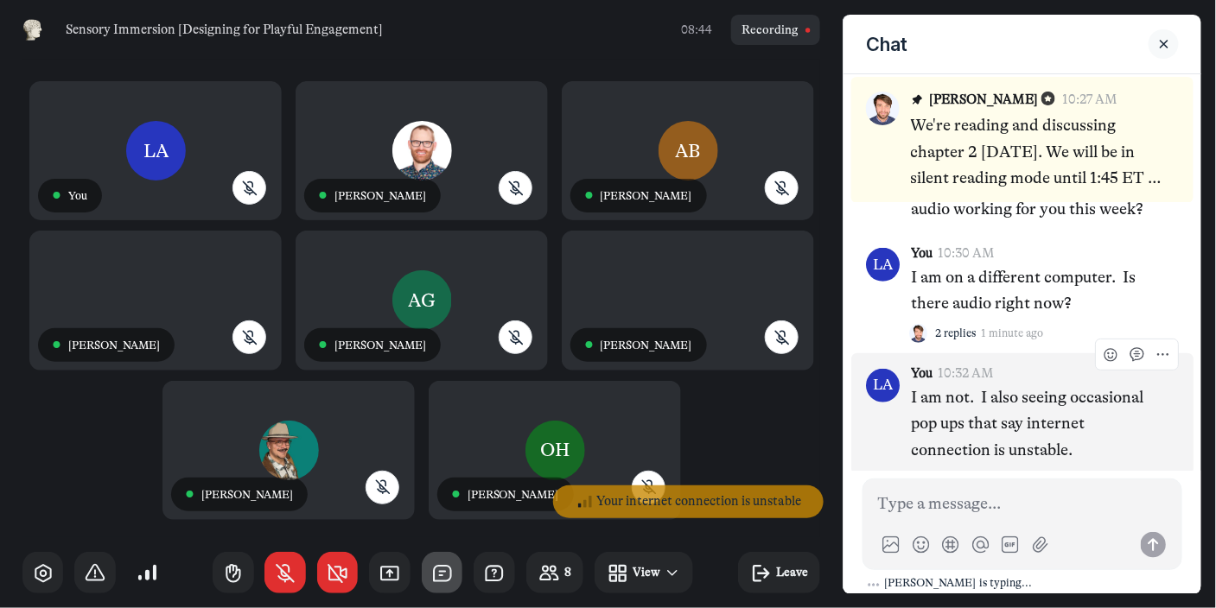
scroll to position [258, 0]
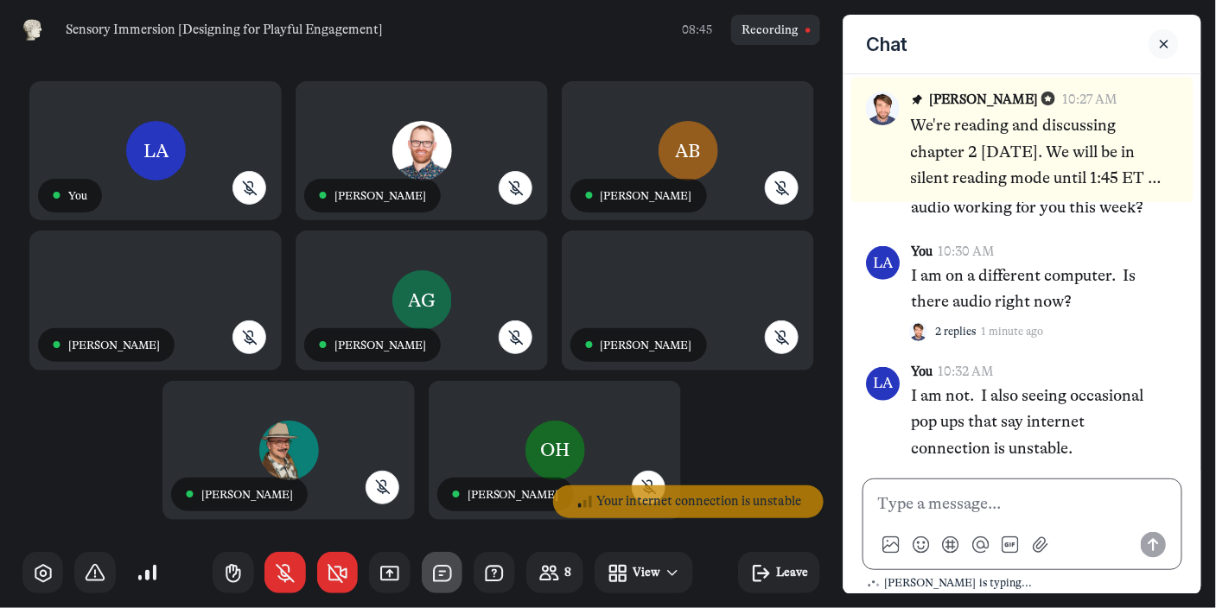
click at [947, 493] on p at bounding box center [1022, 504] width 289 height 26
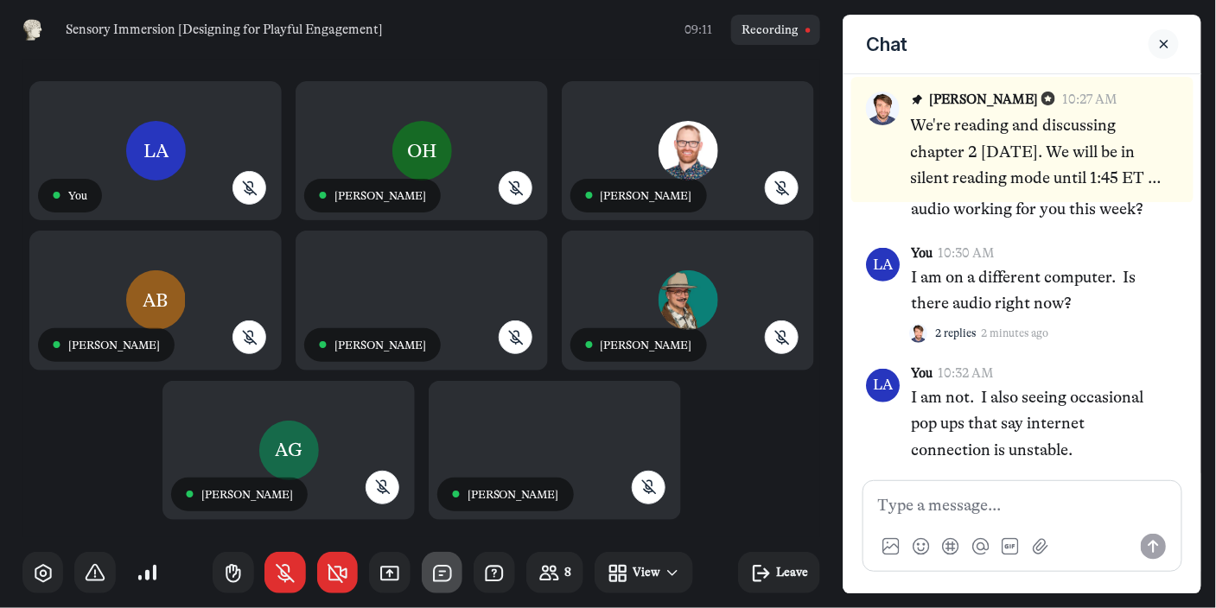
scroll to position [5, 0]
click at [1044, 493] on p at bounding box center [1022, 506] width 289 height 26
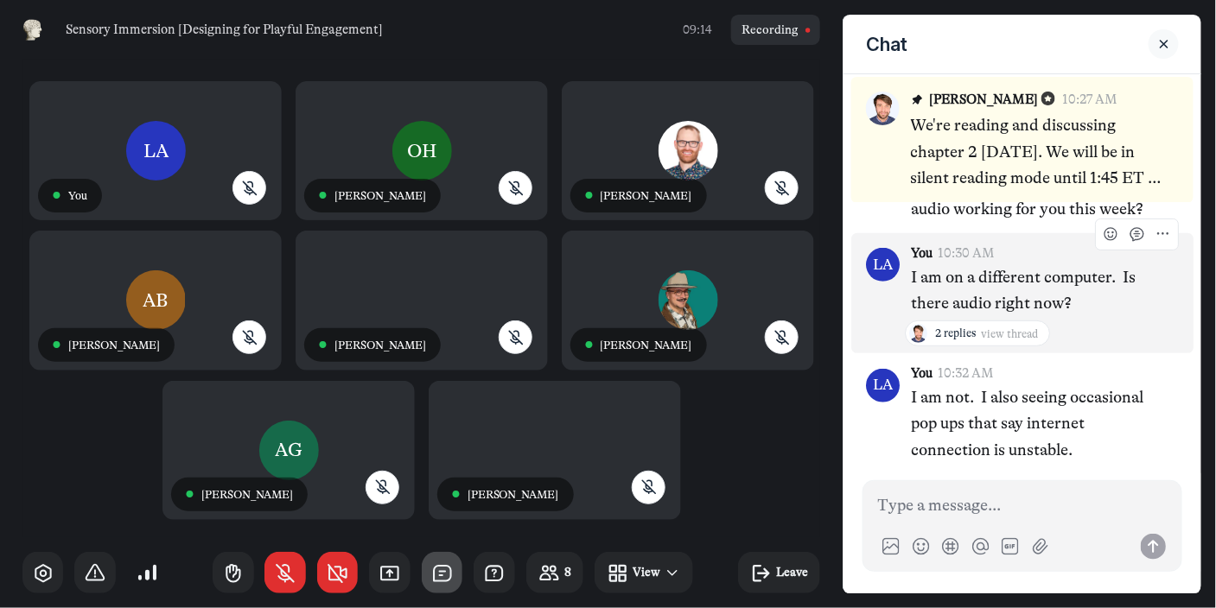
click at [957, 330] on span "2 replies" at bounding box center [955, 333] width 41 height 15
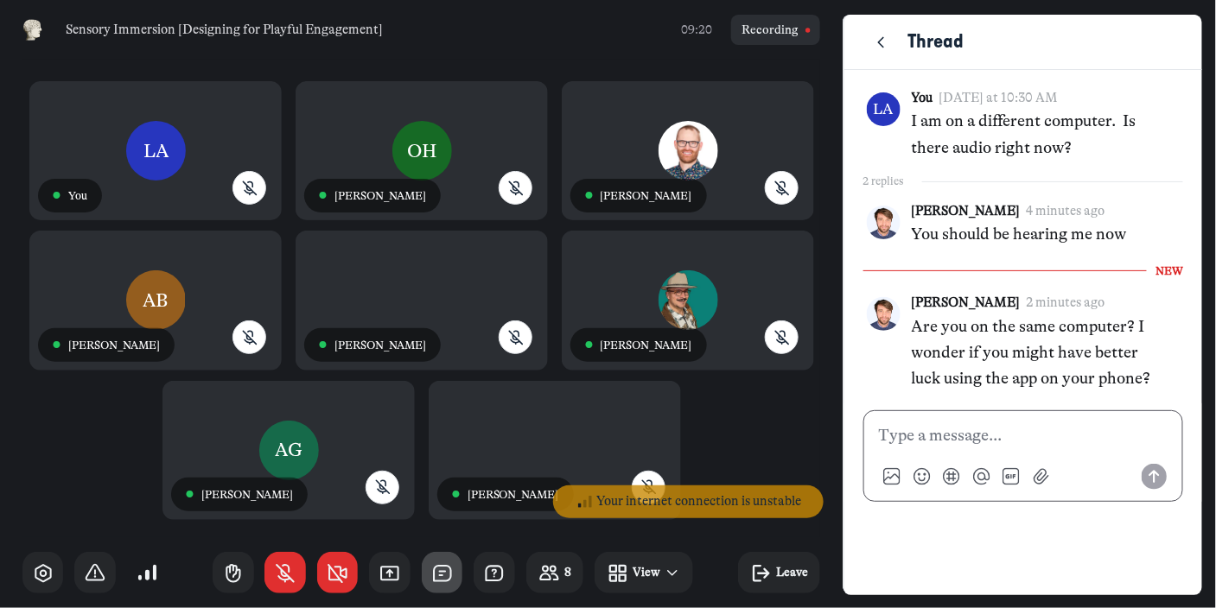
click at [1008, 434] on p at bounding box center [1023, 436] width 289 height 26
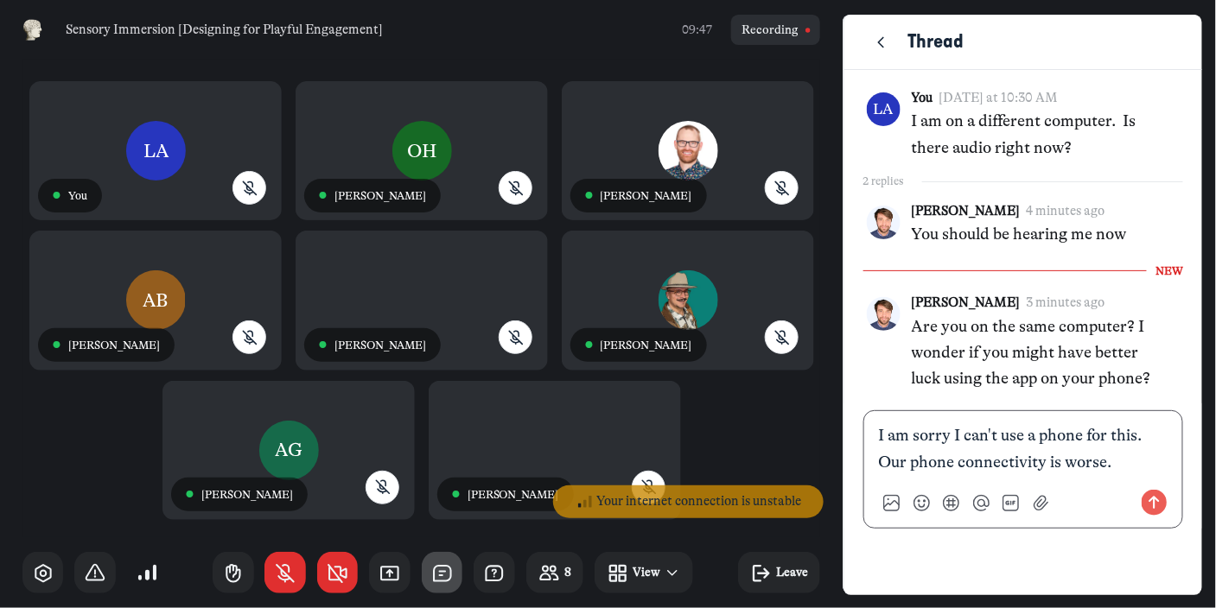
click at [911, 436] on p "I am sorry I can't use a phone for this. Our phone connectivity is worse." at bounding box center [1023, 449] width 289 height 53
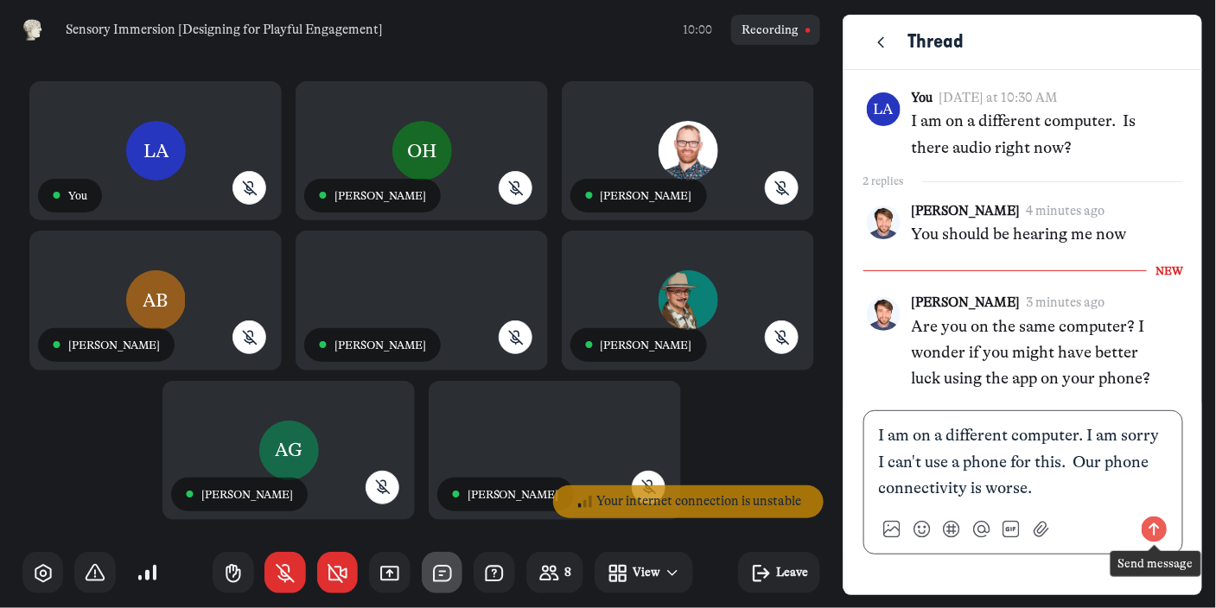
drag, startPoint x: 1155, startPoint y: 530, endPoint x: 1147, endPoint y: 527, distance: 9.0
click at [1155, 531] on use "Send message" at bounding box center [1155, 530] width 26 height 26
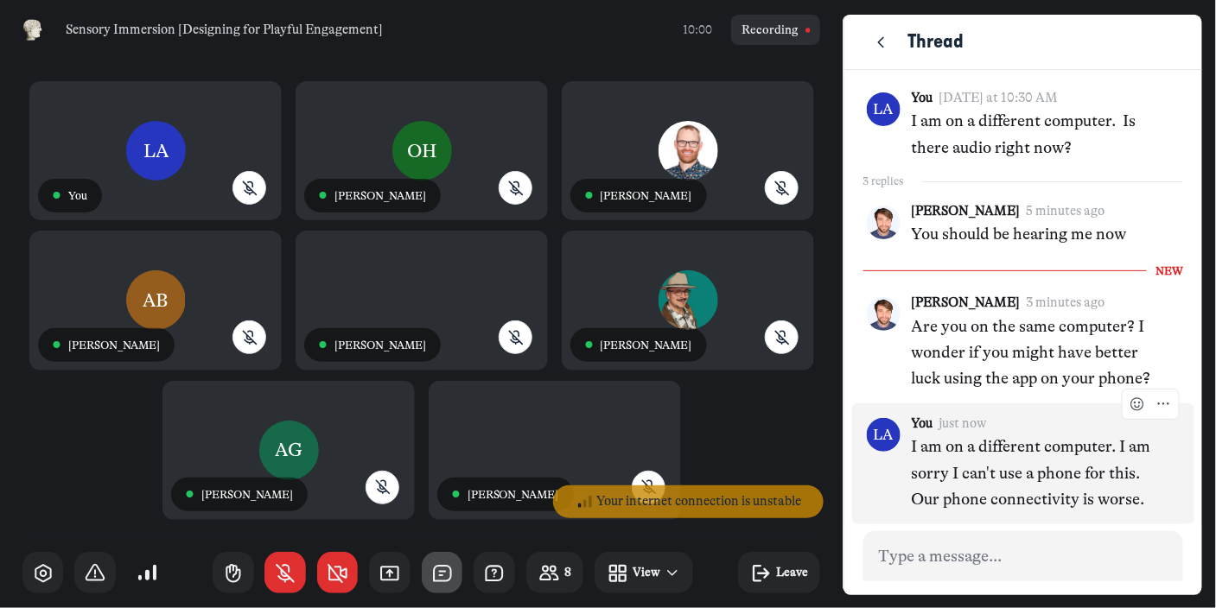
scroll to position [62, 0]
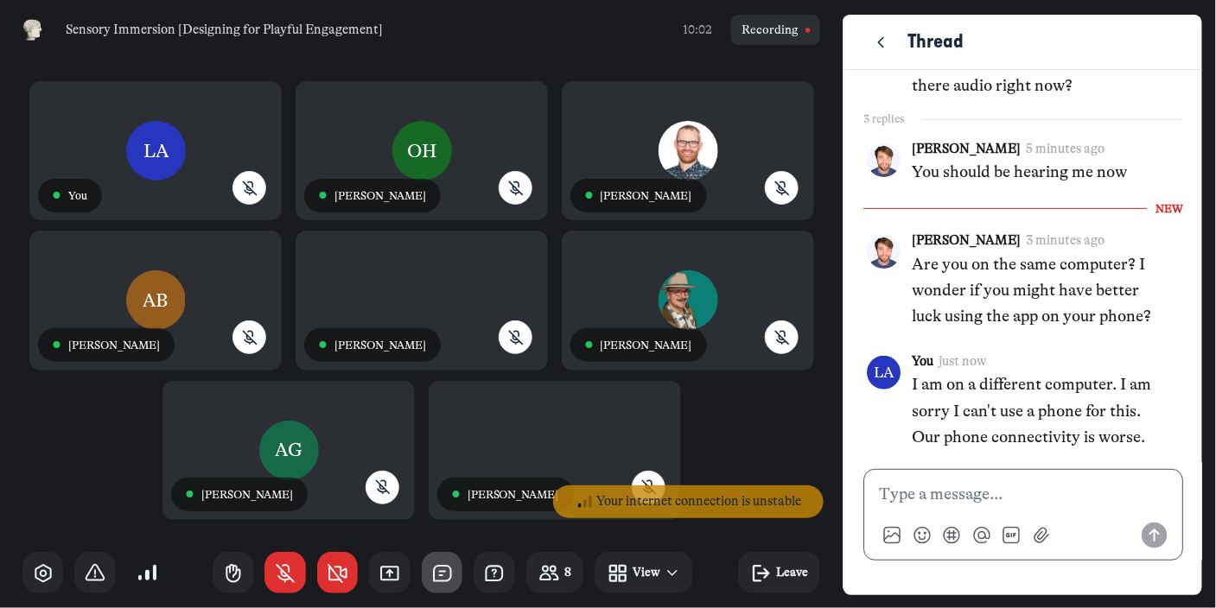
click at [1059, 486] on p at bounding box center [1023, 494] width 289 height 26
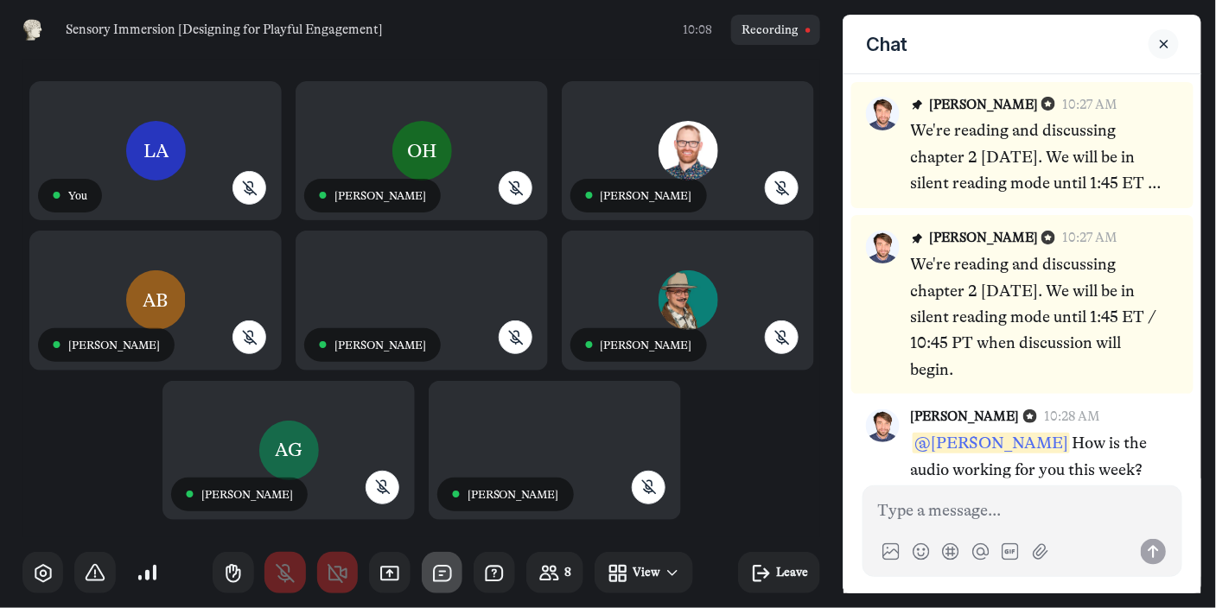
scroll to position [409, 0]
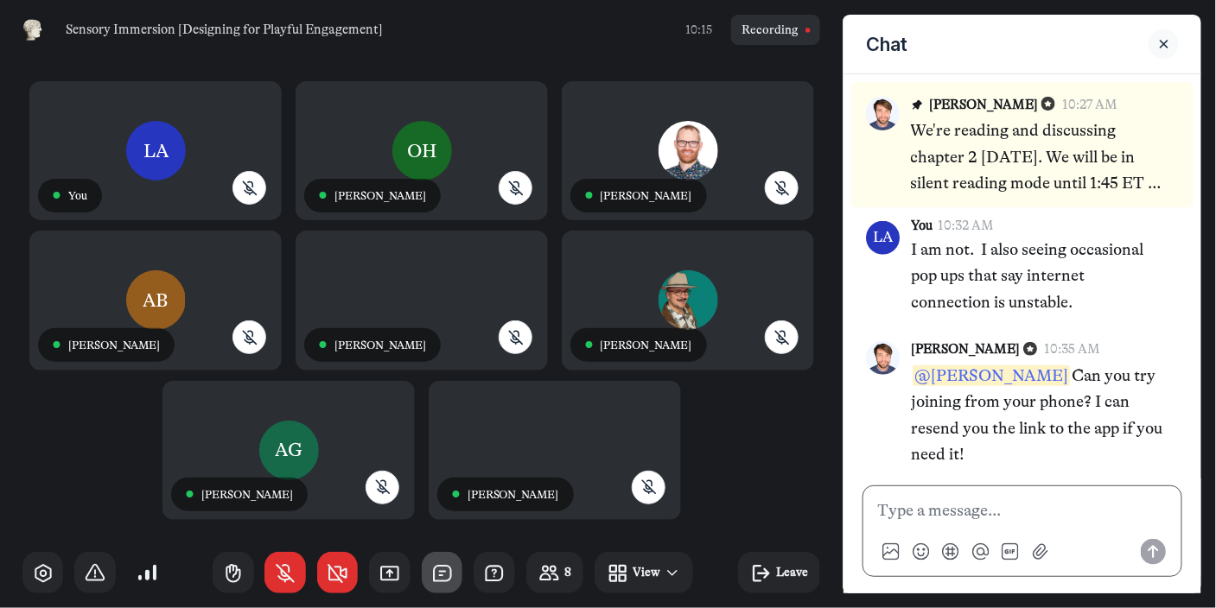
click at [1040, 511] on p at bounding box center [1022, 511] width 289 height 26
click at [992, 513] on p at bounding box center [1022, 511] width 289 height 26
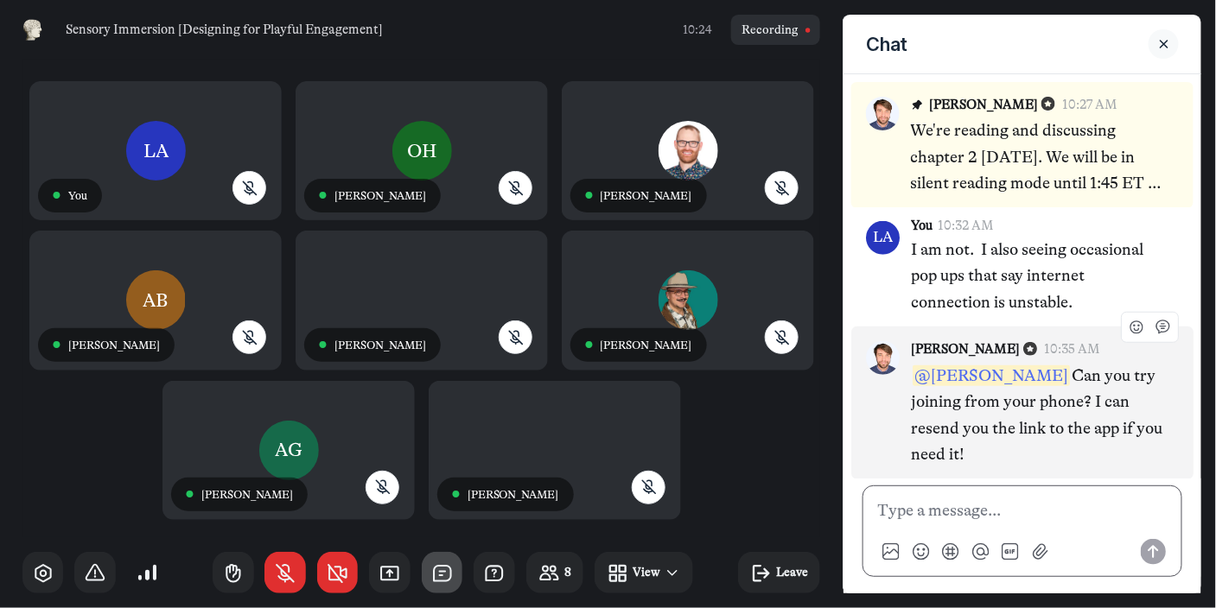
scroll to position [408, 0]
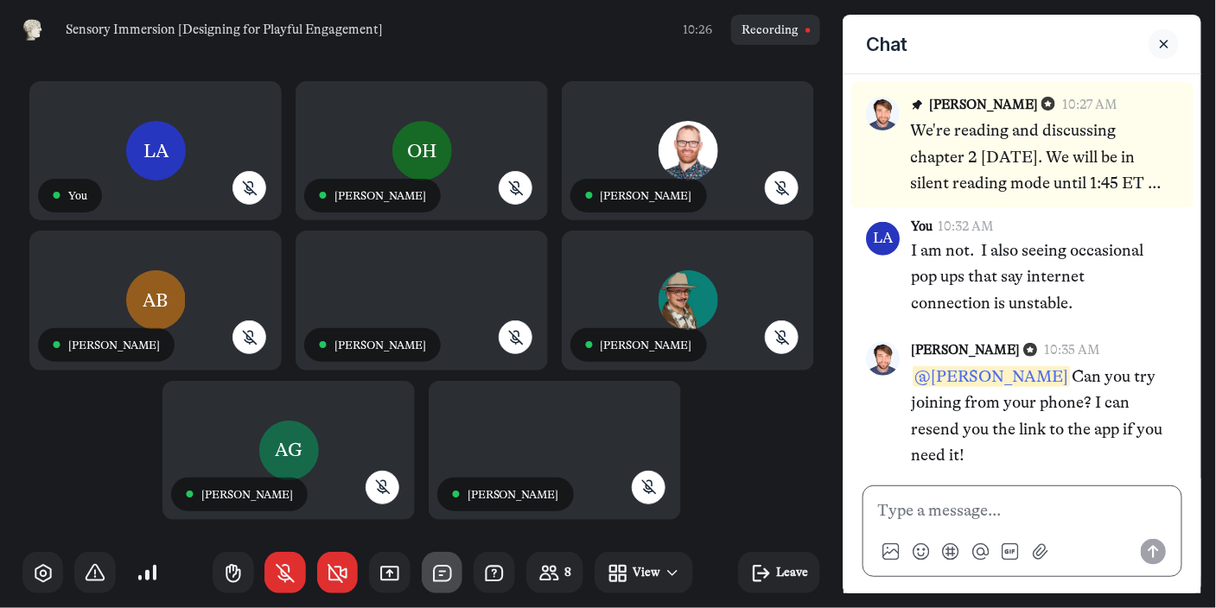
click at [973, 506] on p at bounding box center [1022, 511] width 289 height 26
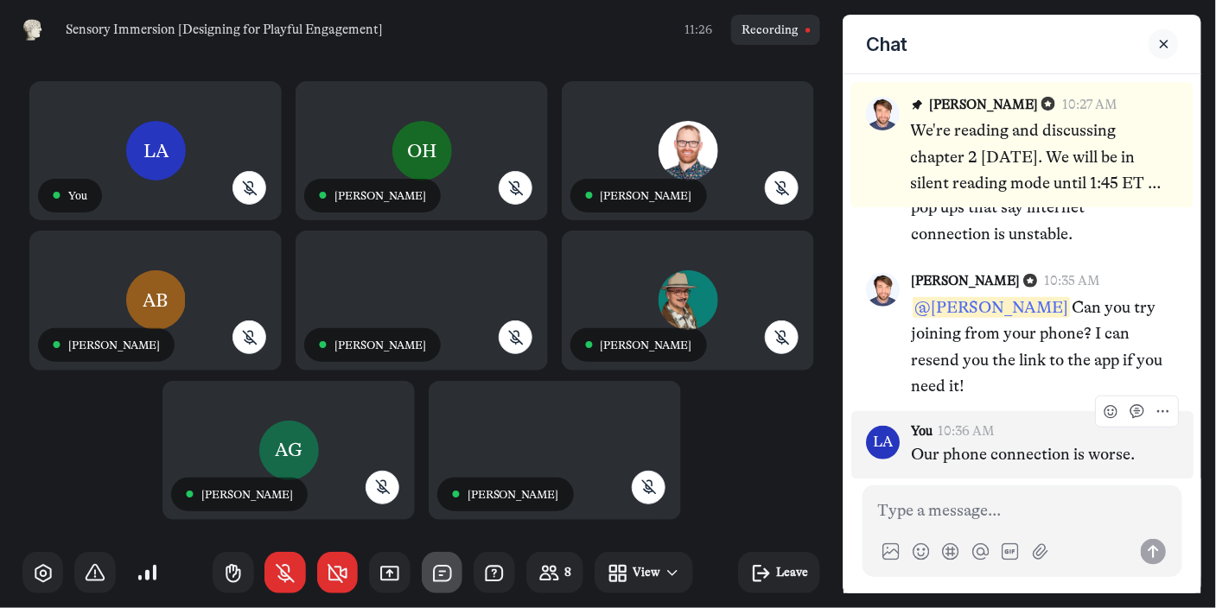
scroll to position [476, 0]
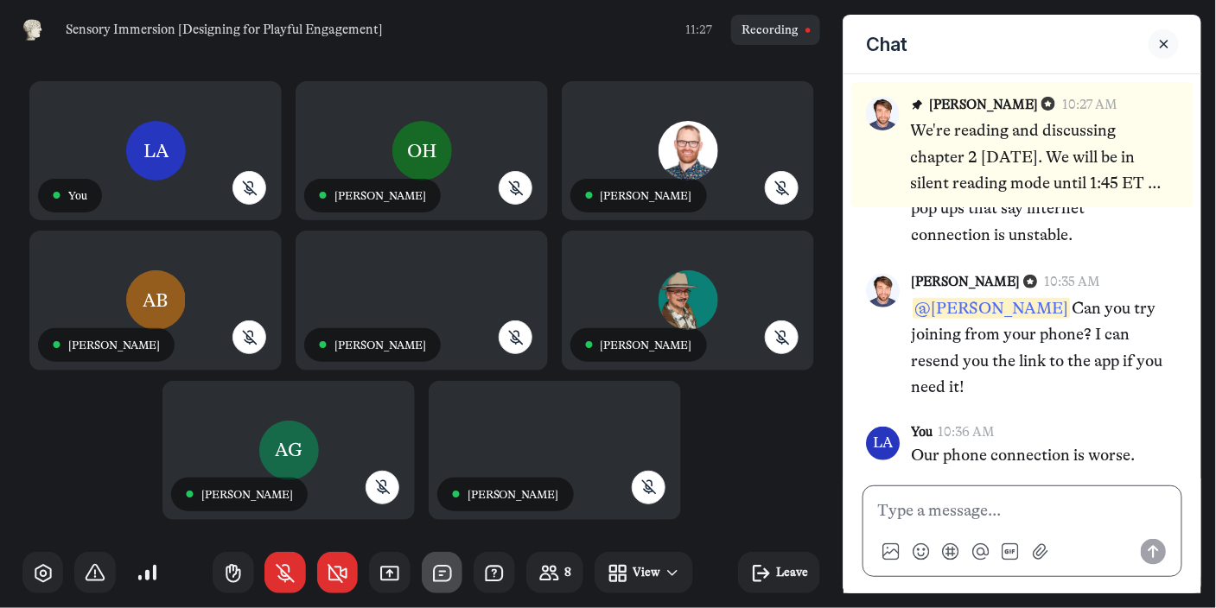
click at [985, 512] on p at bounding box center [1022, 511] width 289 height 26
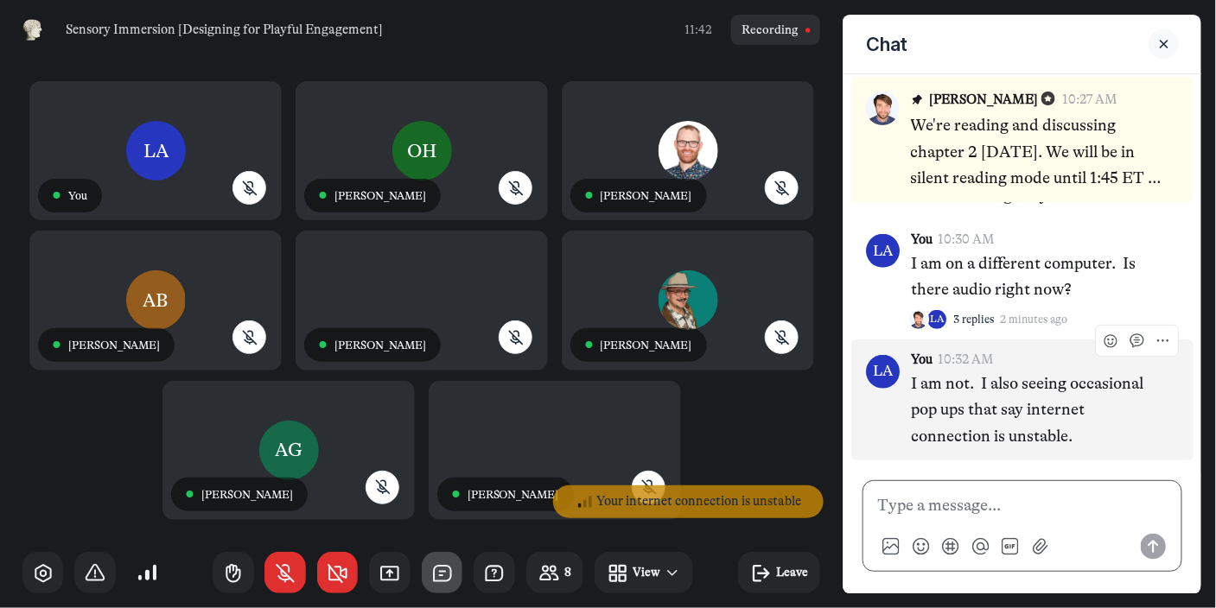
scroll to position [217, 0]
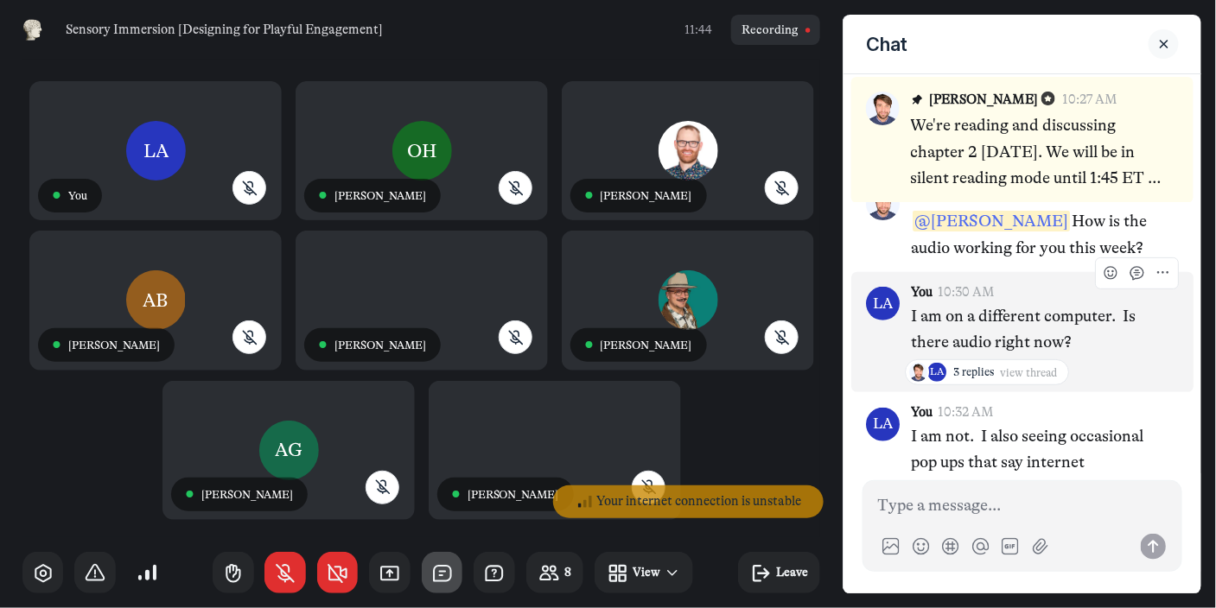
click at [1024, 369] on span "view thread" at bounding box center [1028, 372] width 57 height 13
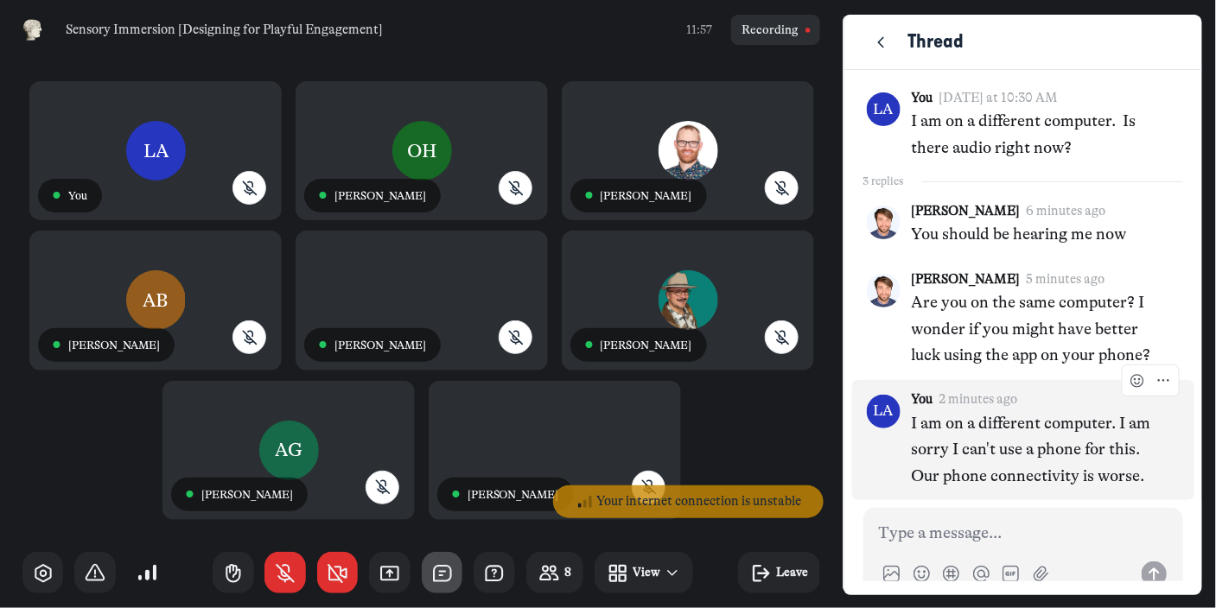
scroll to position [39, 0]
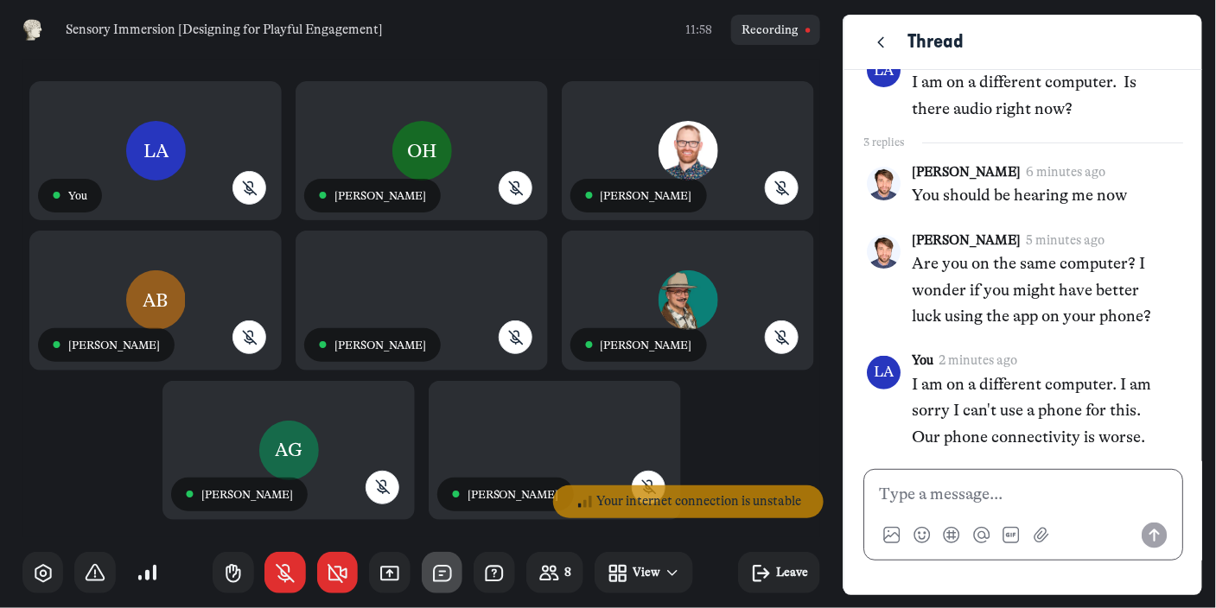
click at [948, 494] on p at bounding box center [1023, 494] width 289 height 26
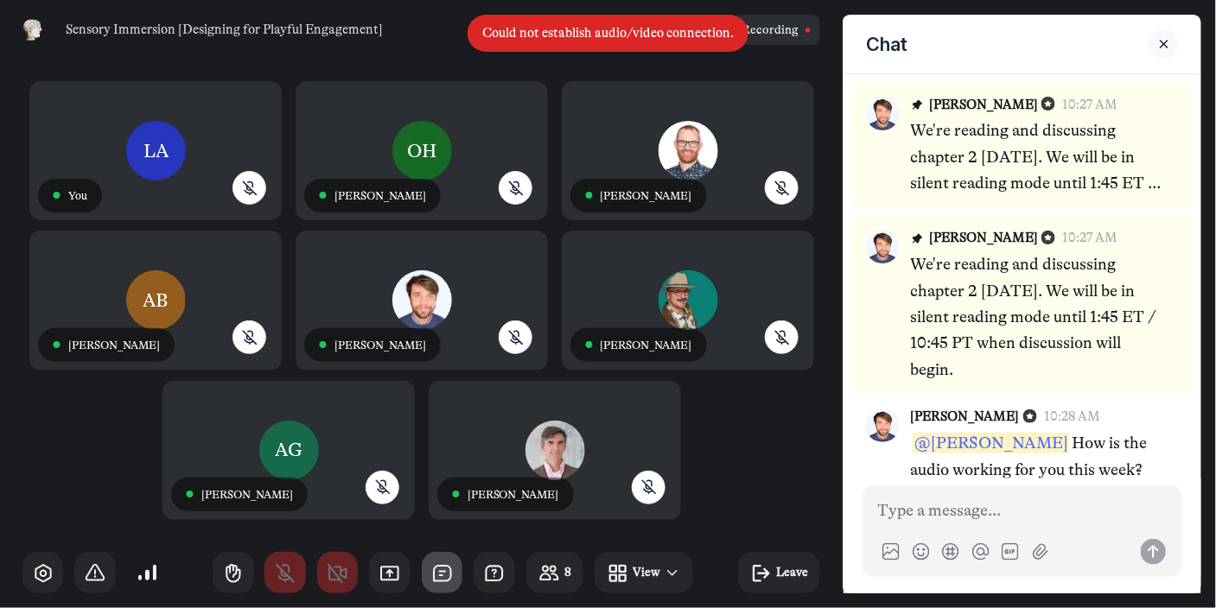
scroll to position [477, 0]
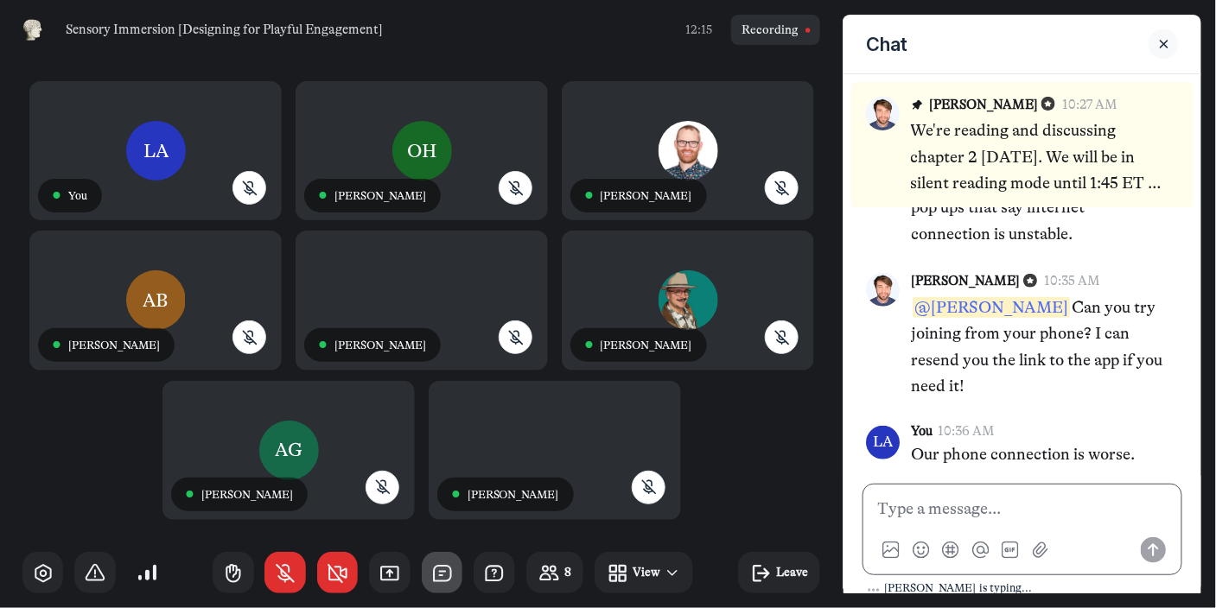
click at [1048, 494] on div at bounding box center [1022, 530] width 321 height 92
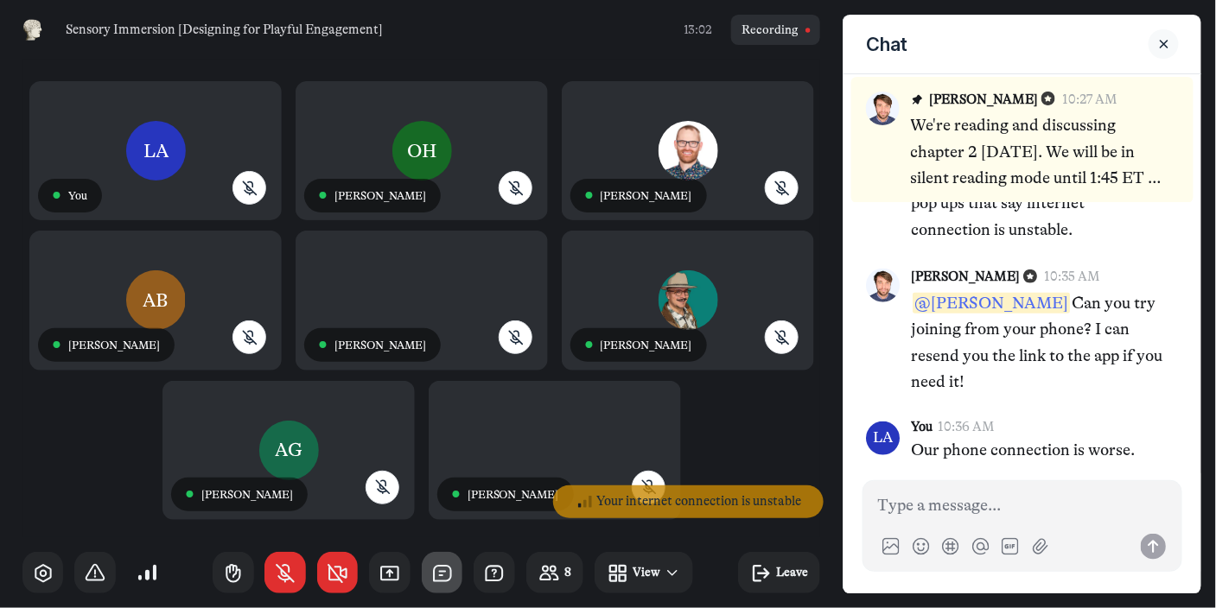
scroll to position [476, 0]
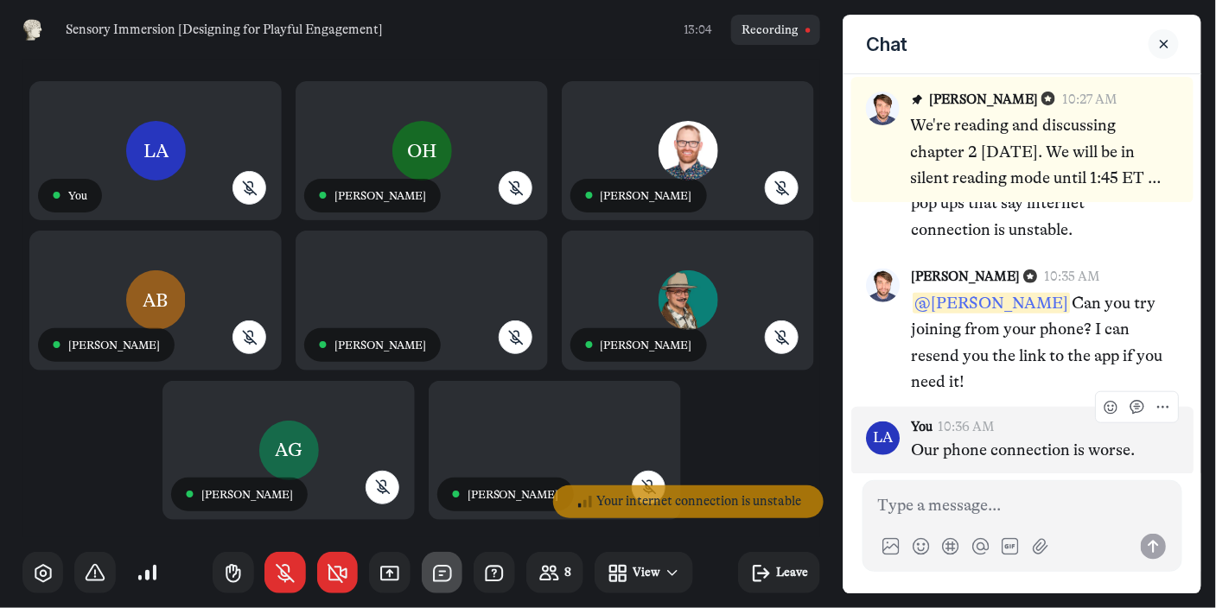
click at [1009, 449] on p "Our phone connection is worse." at bounding box center [1037, 450] width 253 height 26
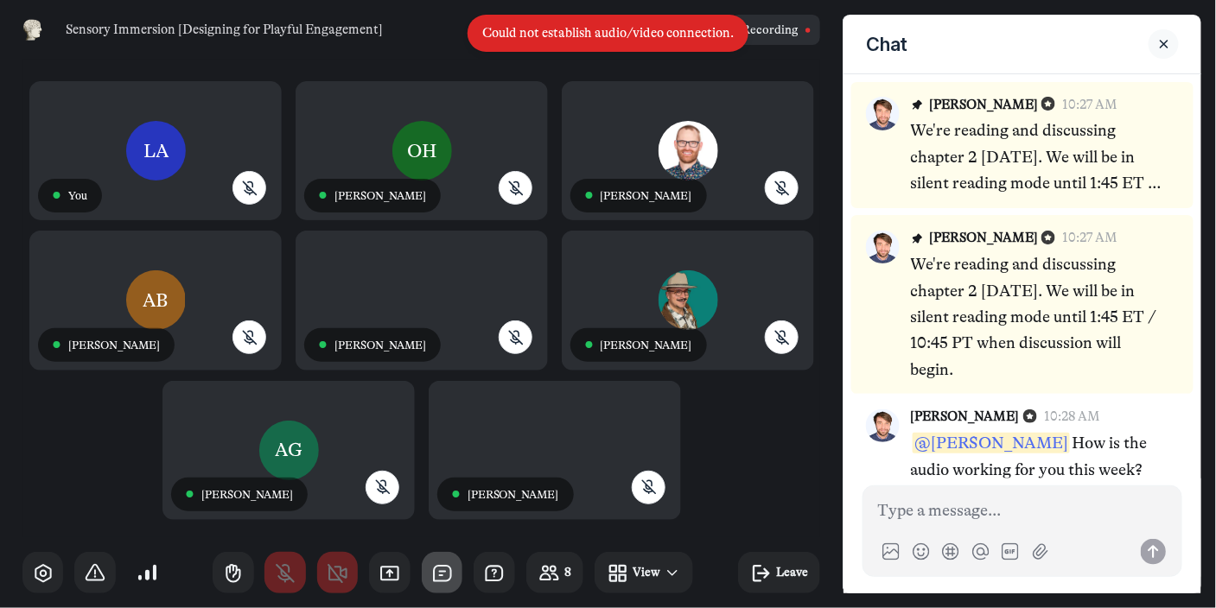
scroll to position [682, 0]
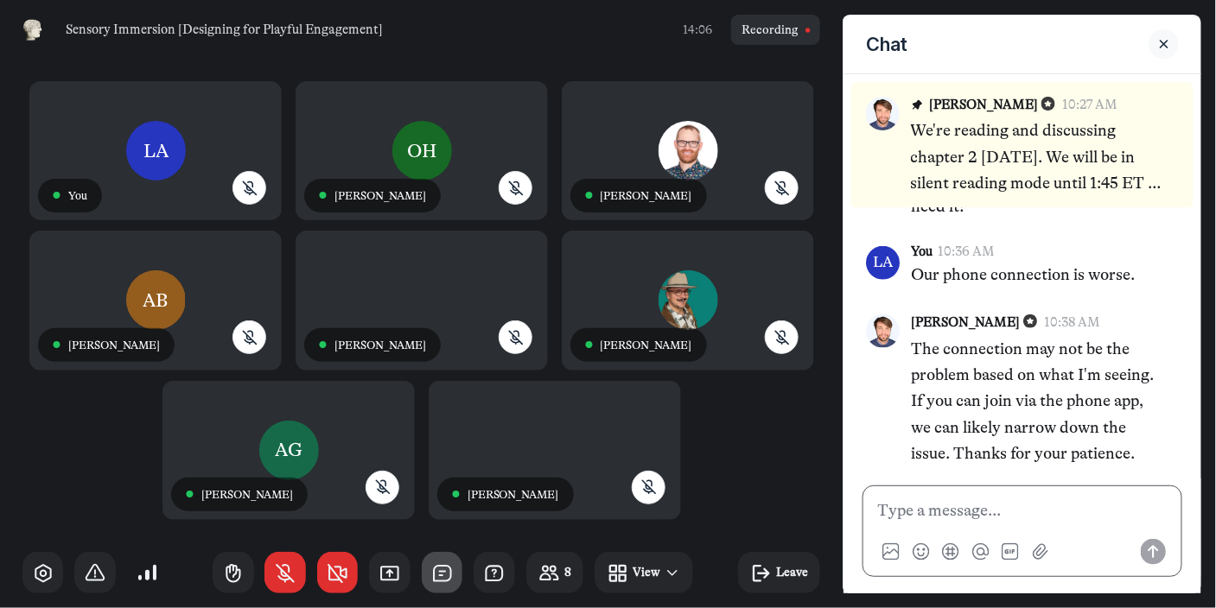
click at [998, 508] on p at bounding box center [1022, 511] width 289 height 26
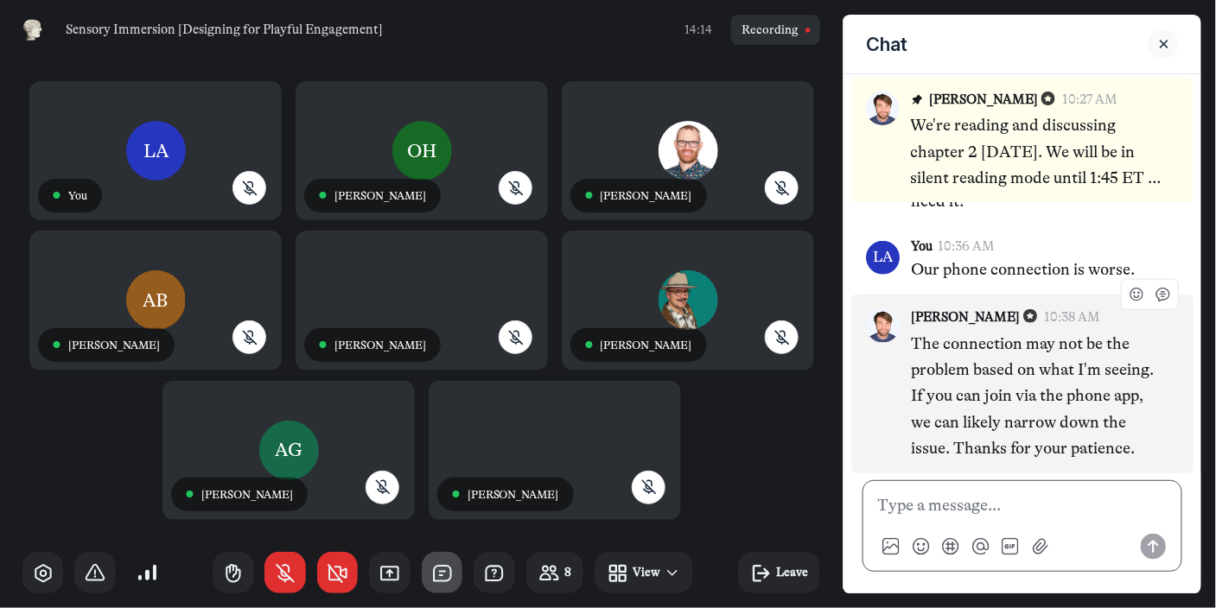
scroll to position [5, 0]
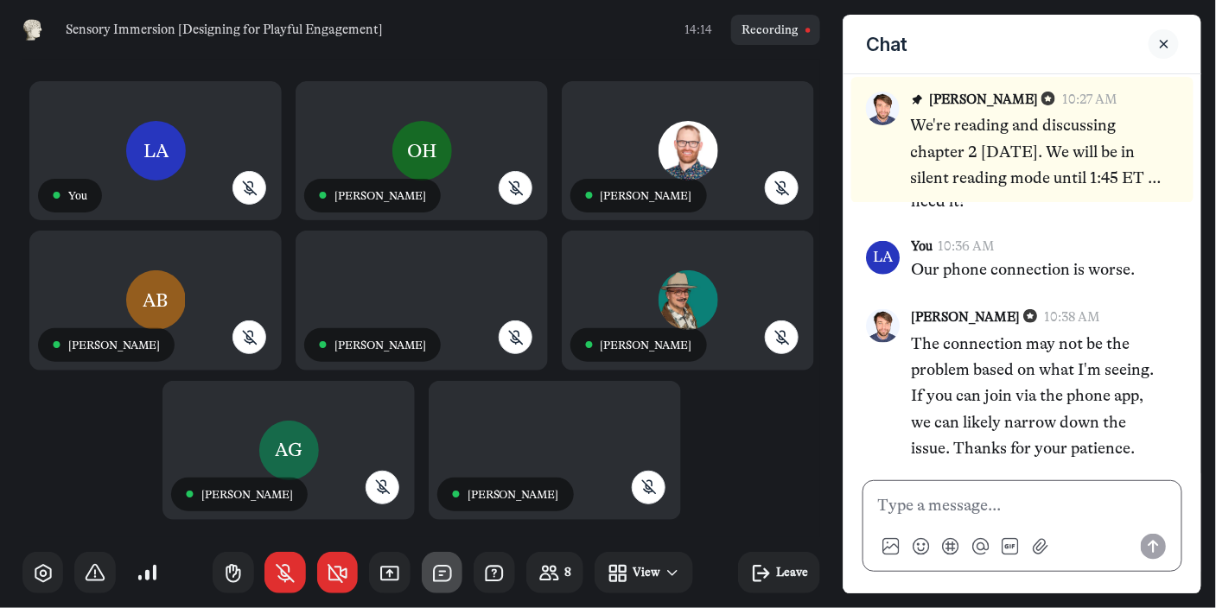
click at [919, 509] on p at bounding box center [1022, 506] width 289 height 26
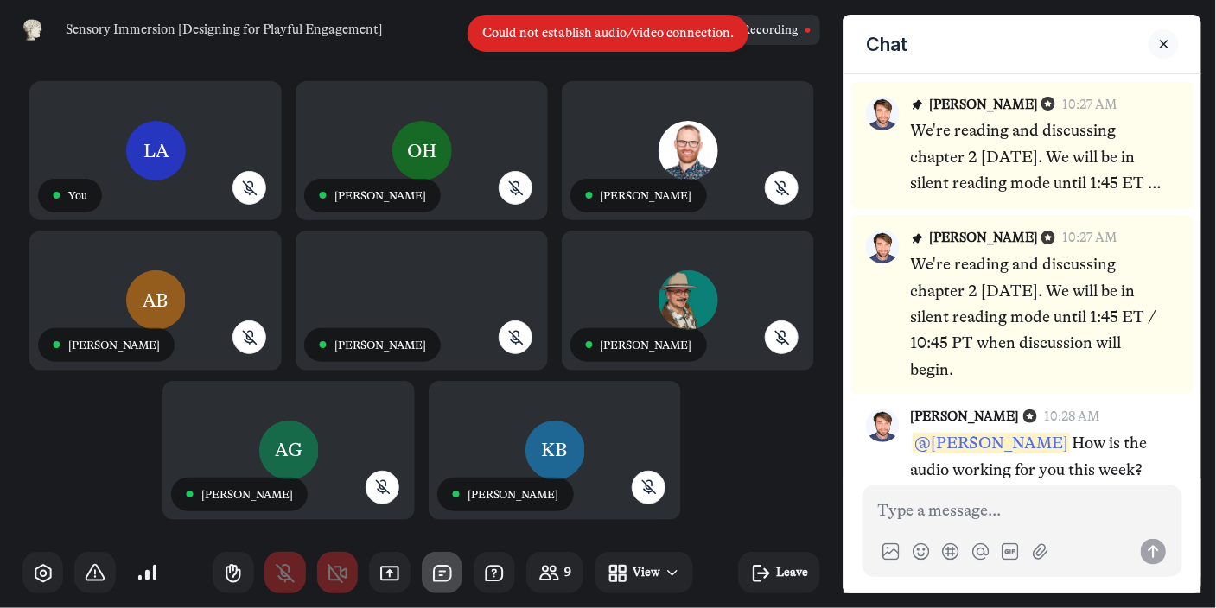
scroll to position [682, 0]
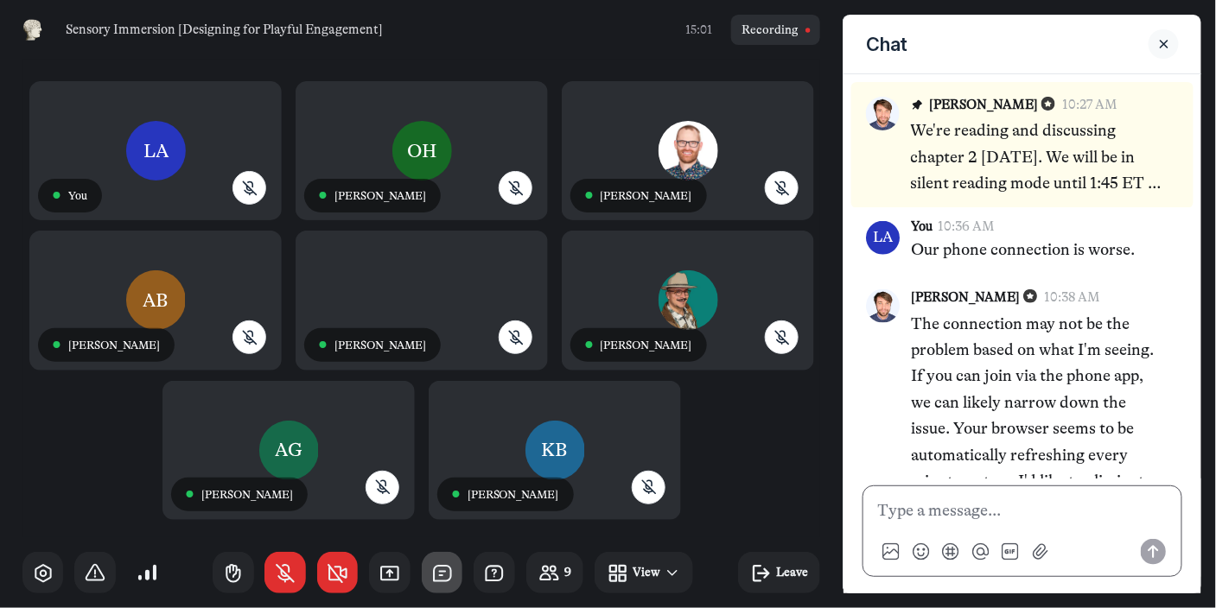
click at [881, 514] on p at bounding box center [1022, 511] width 289 height 26
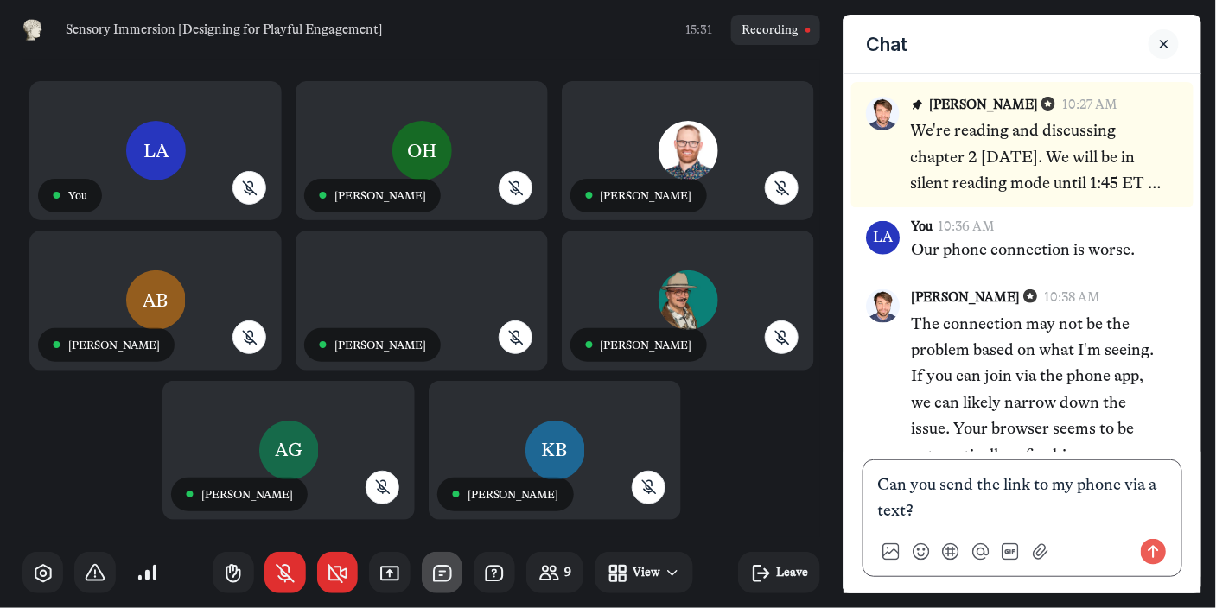
click at [971, 508] on p "Can you send the link to my phone via a text?" at bounding box center [1022, 498] width 289 height 53
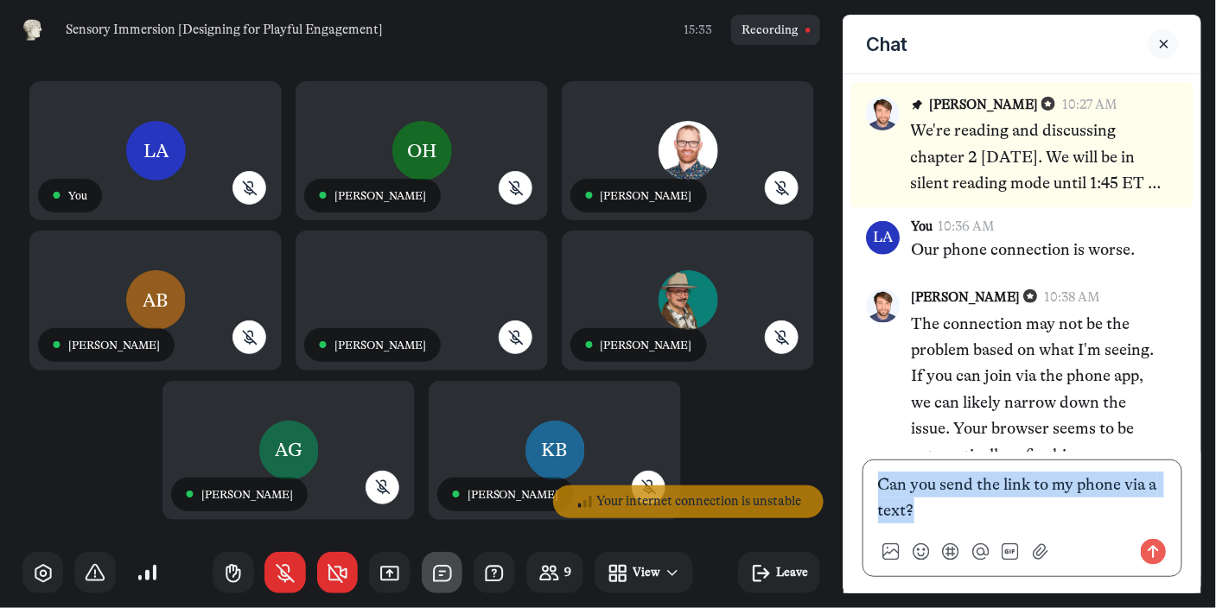
drag, startPoint x: 922, startPoint y: 509, endPoint x: 863, endPoint y: 490, distance: 61.8
click at [863, 490] on div "Can you send the link to my phone via a text?" at bounding box center [1022, 519] width 321 height 118
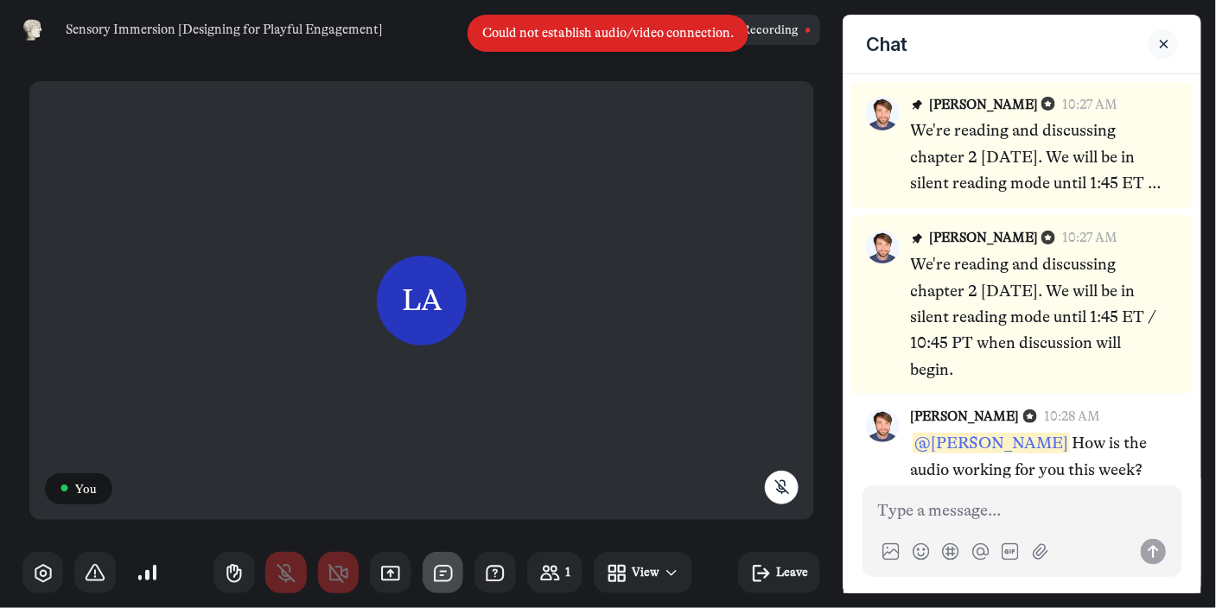
scroll to position [1028, 0]
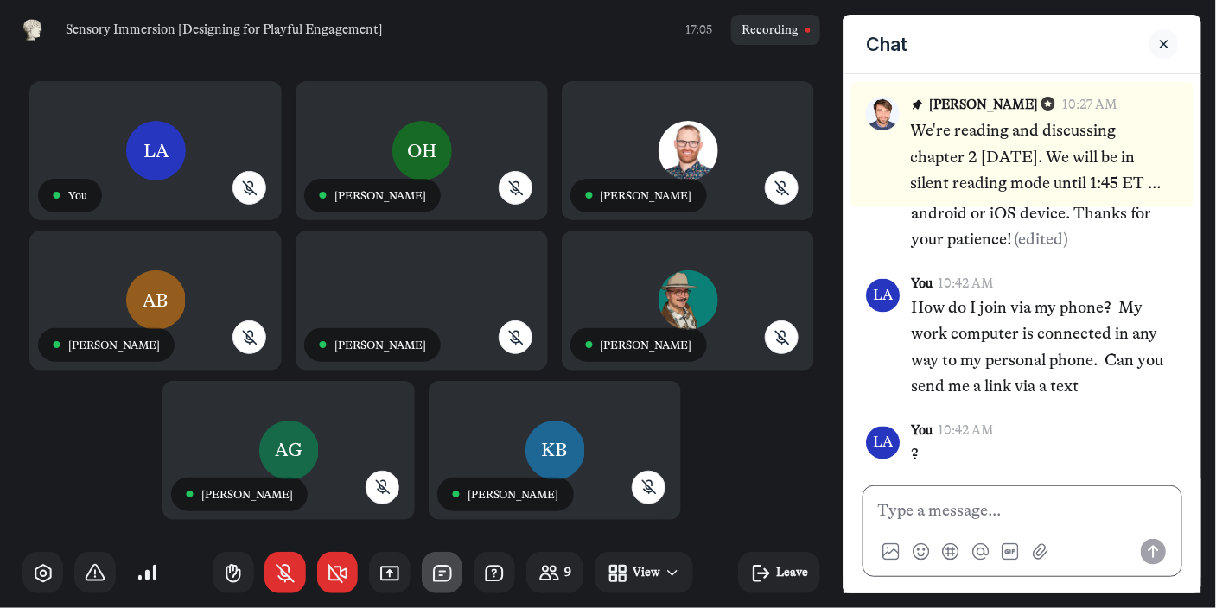
click at [930, 489] on div at bounding box center [1022, 532] width 321 height 92
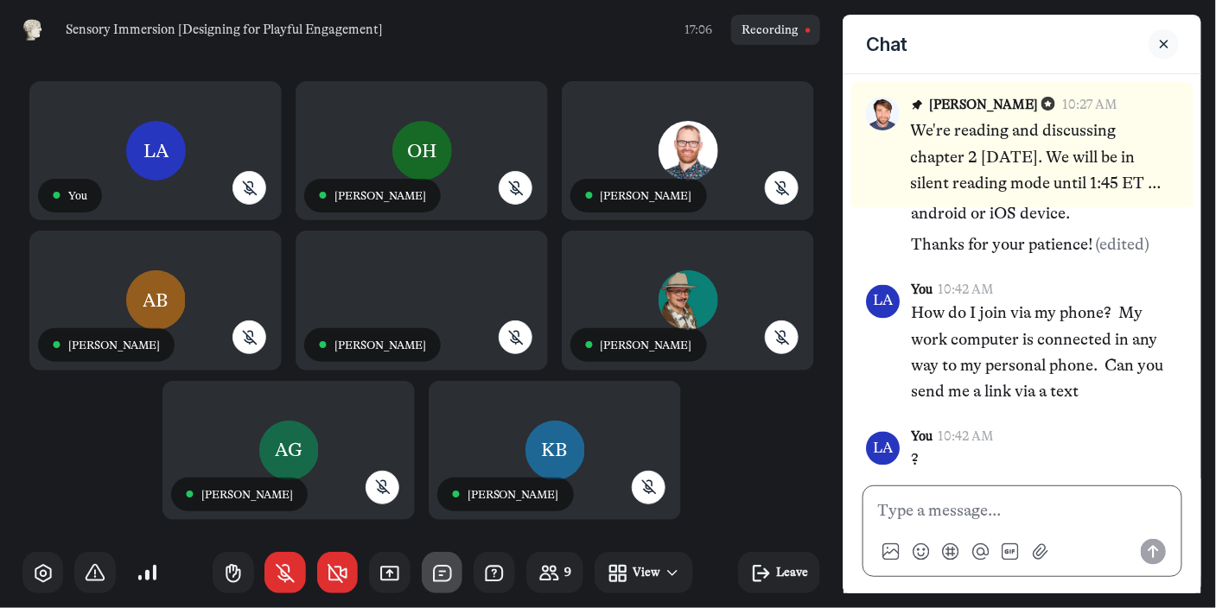
click at [923, 513] on p at bounding box center [1022, 511] width 289 height 26
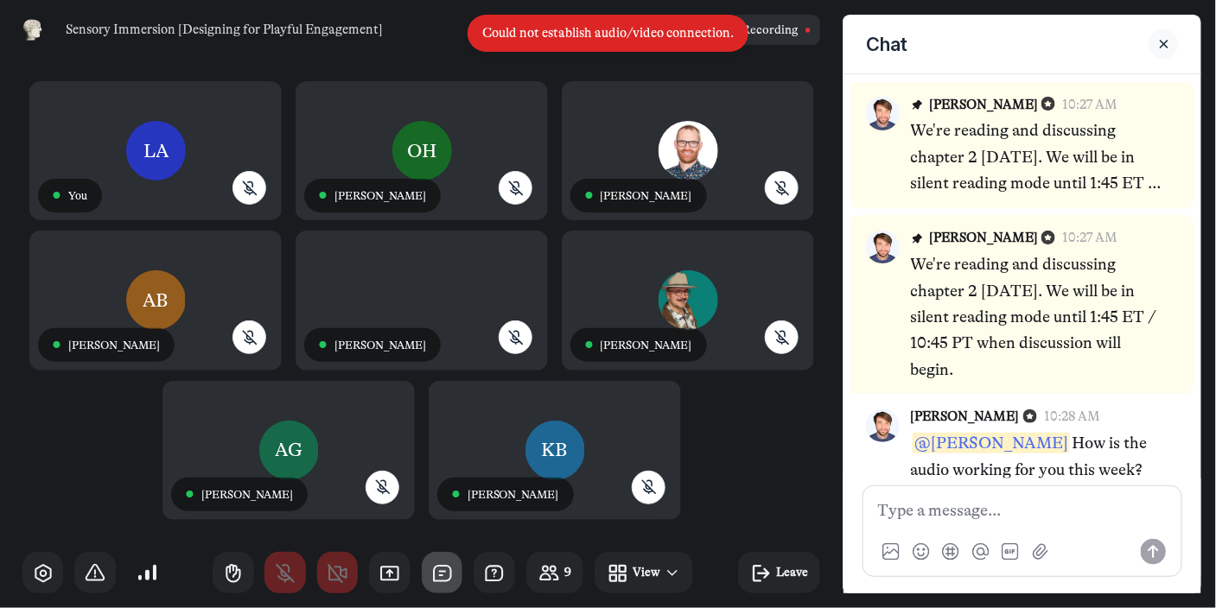
scroll to position [1281, 0]
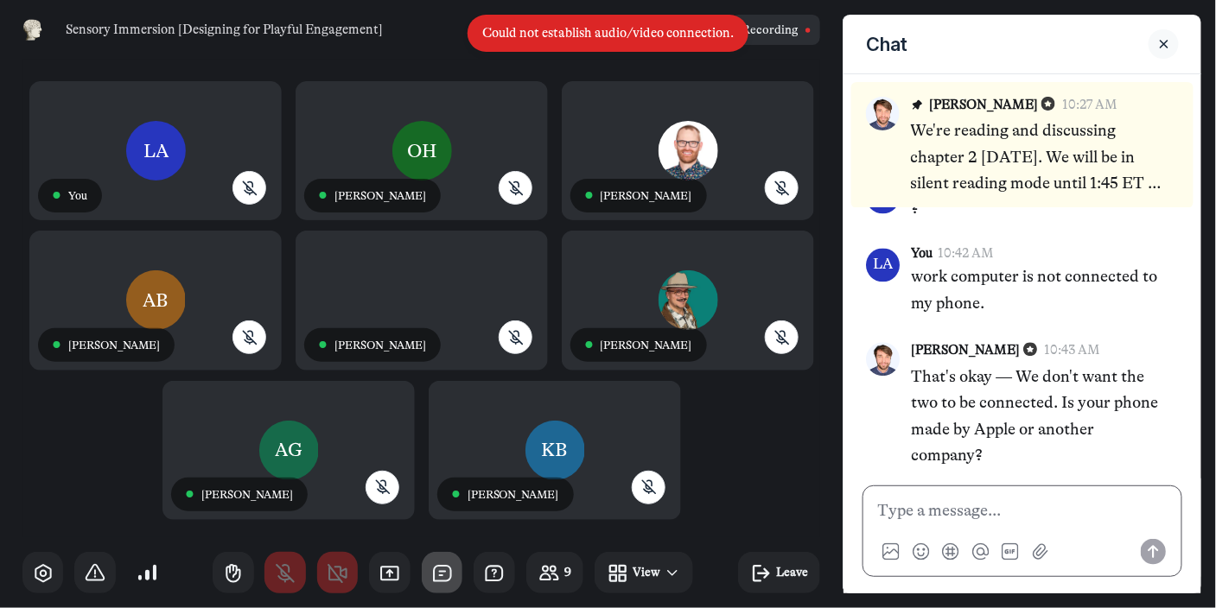
click at [975, 506] on p at bounding box center [1022, 511] width 289 height 26
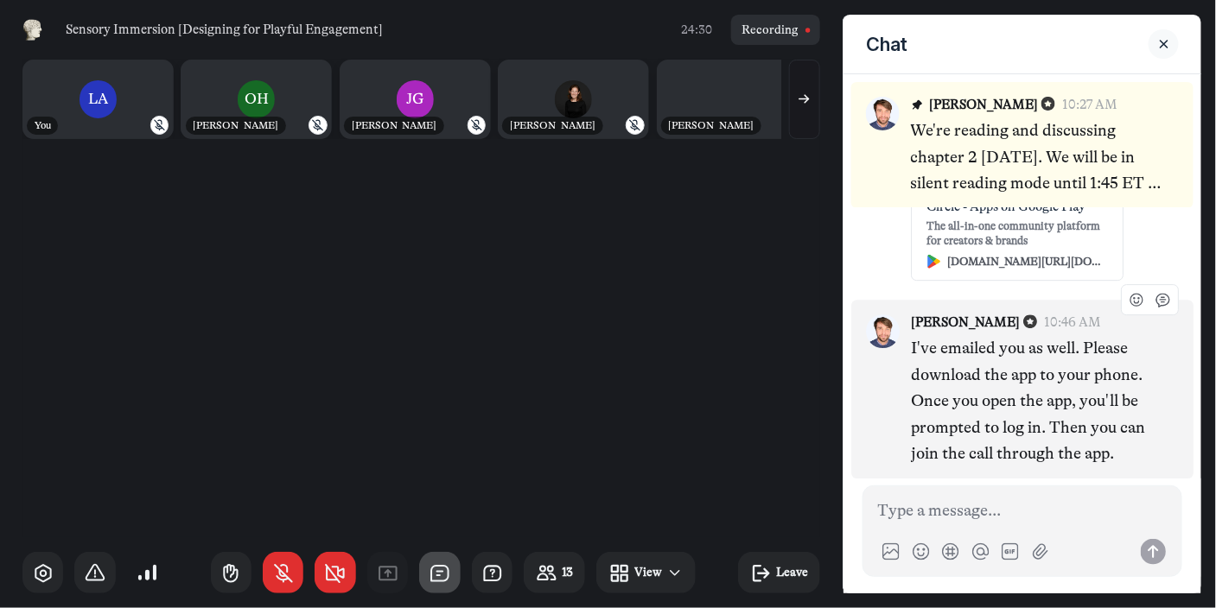
scroll to position [5, 0]
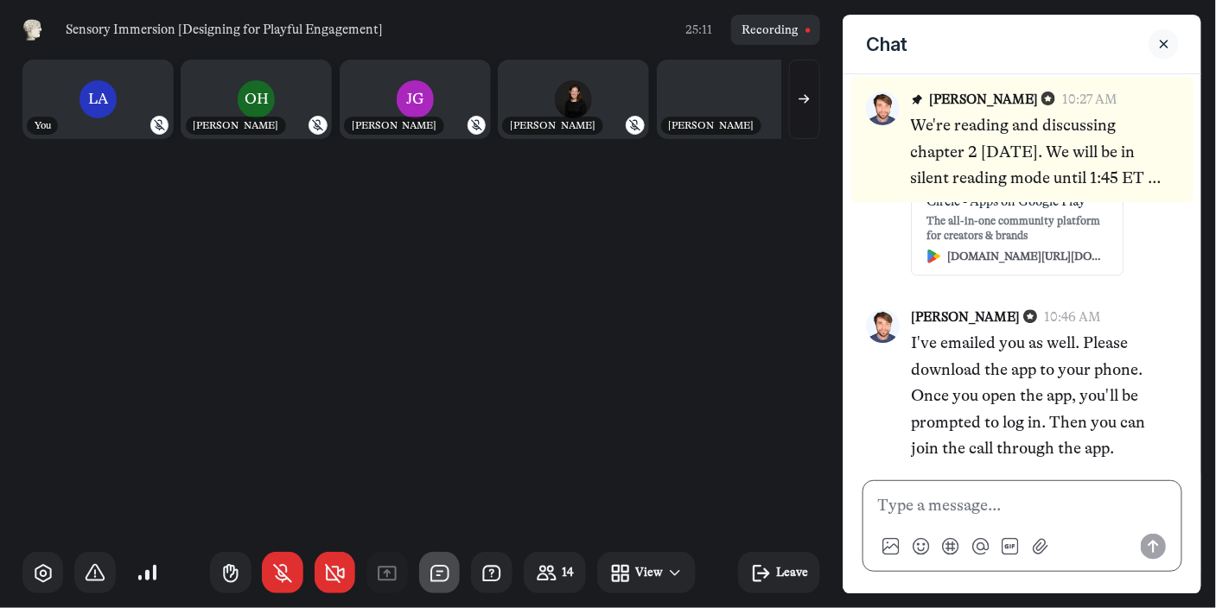
click at [932, 506] on p at bounding box center [1022, 506] width 289 height 26
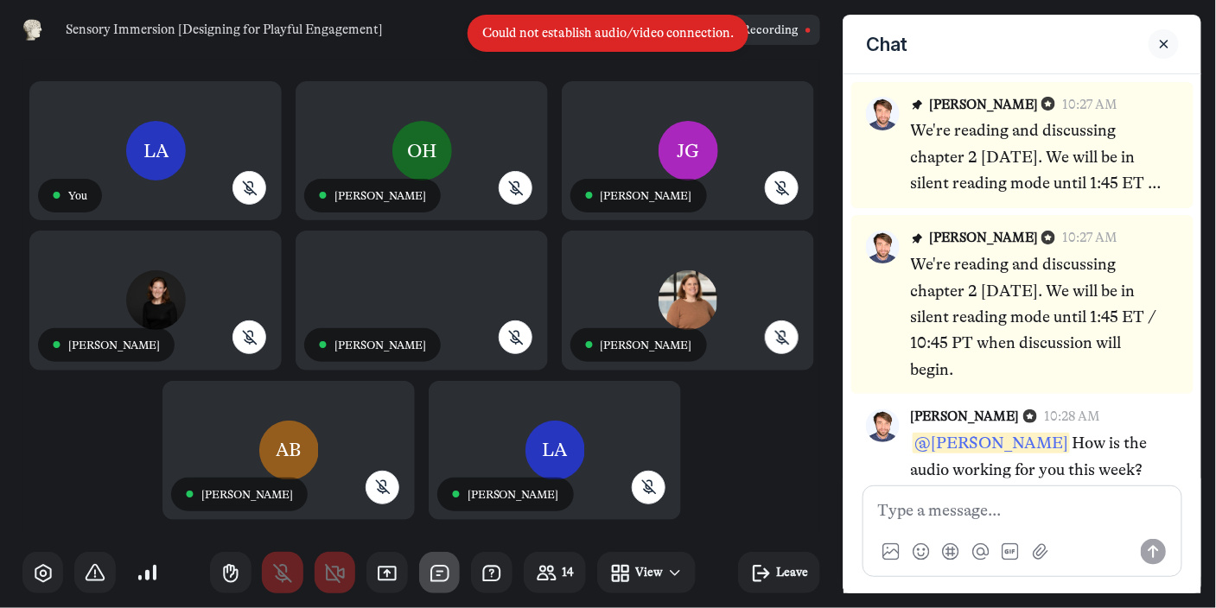
scroll to position [2033, 0]
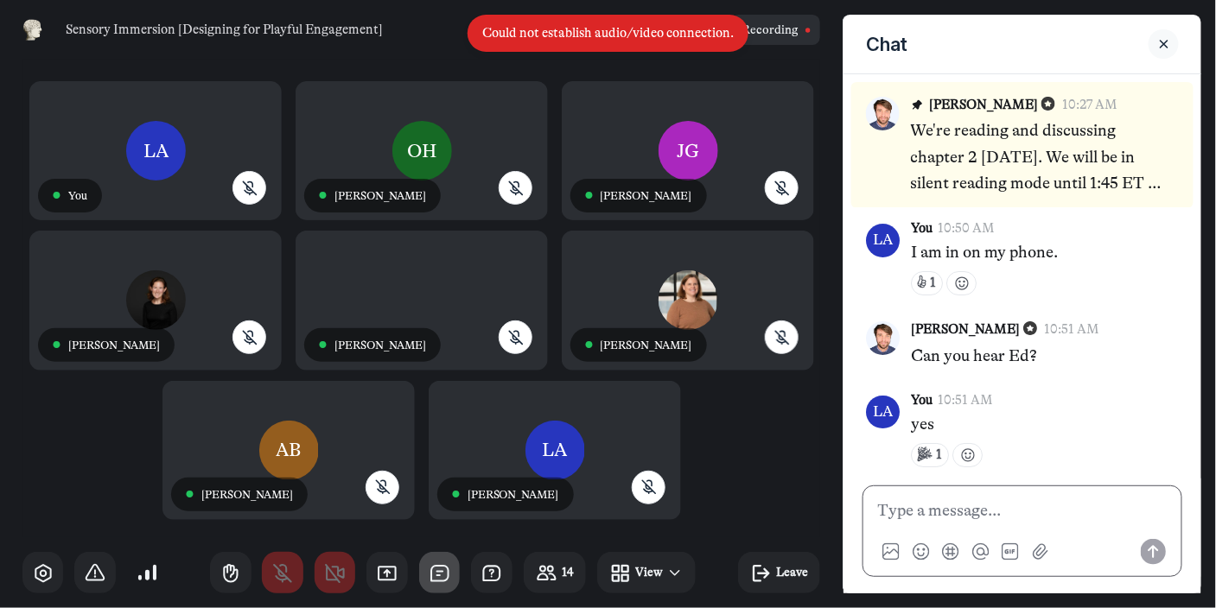
click at [913, 519] on p at bounding box center [1022, 511] width 289 height 26
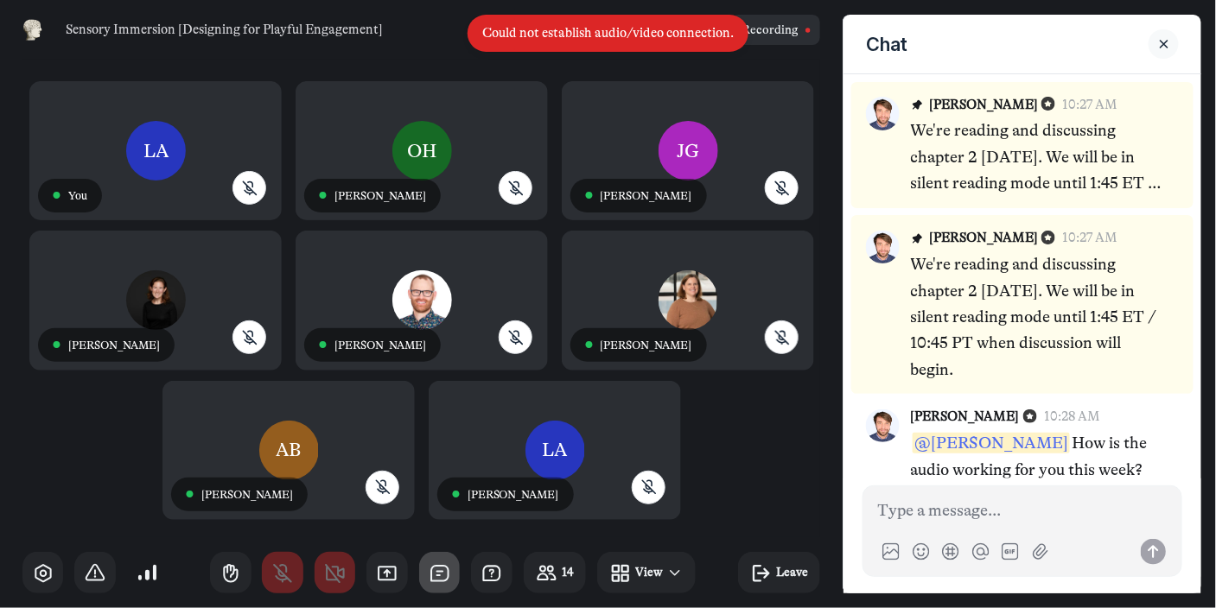
scroll to position [2202, 0]
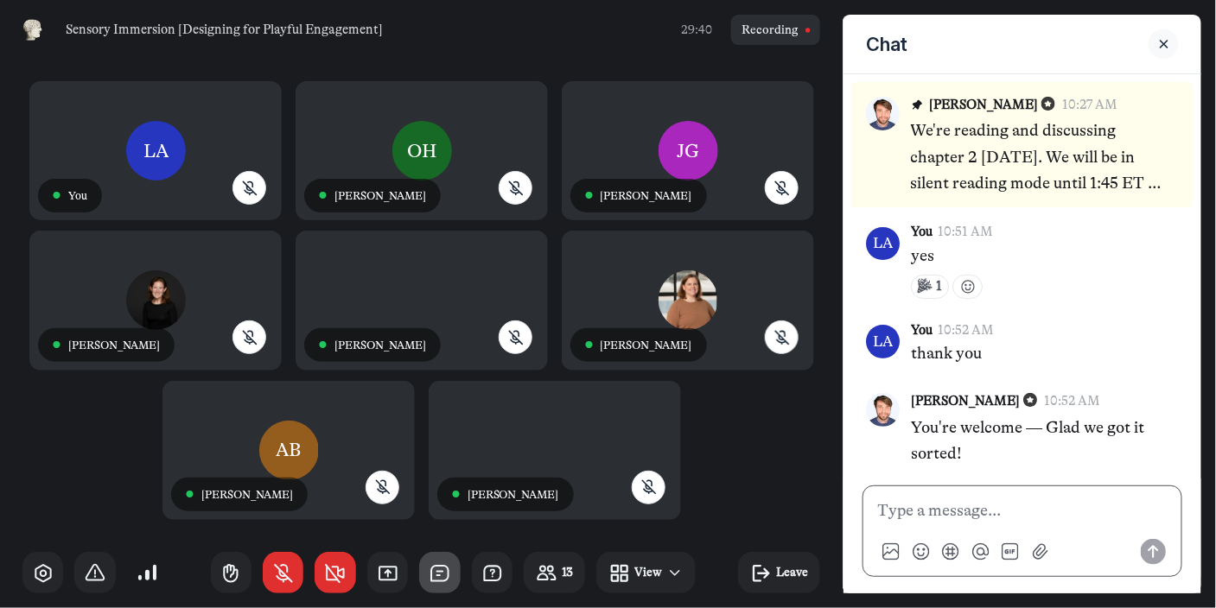
click at [951, 512] on p at bounding box center [1022, 511] width 289 height 26
click at [1141, 558] on use "Send message" at bounding box center [1154, 552] width 26 height 26
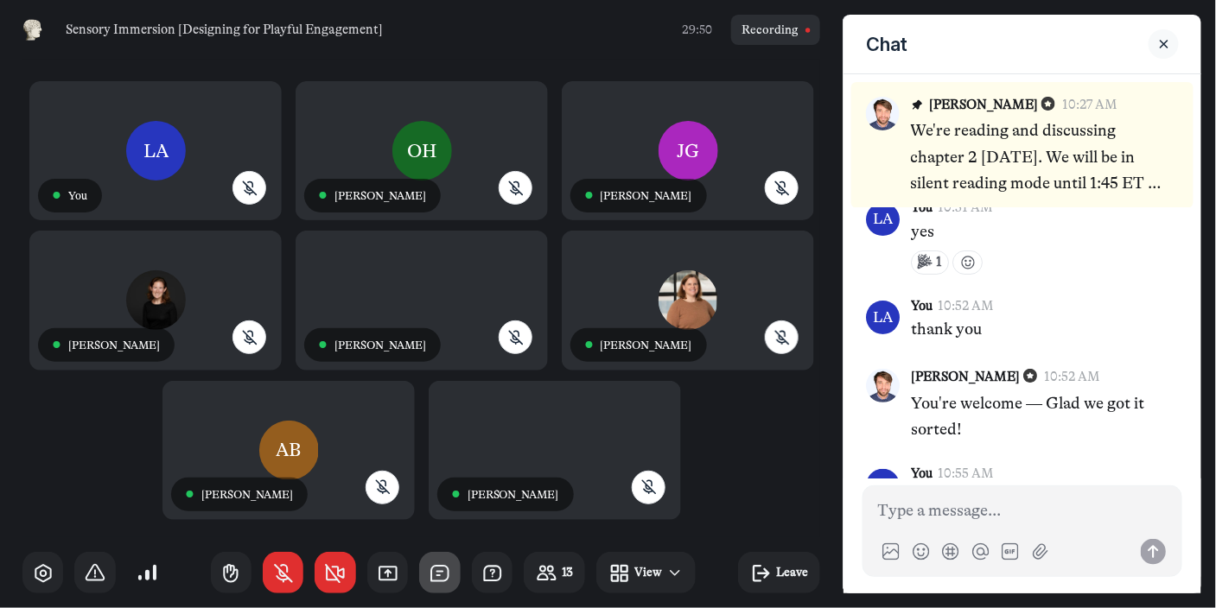
scroll to position [2270, 0]
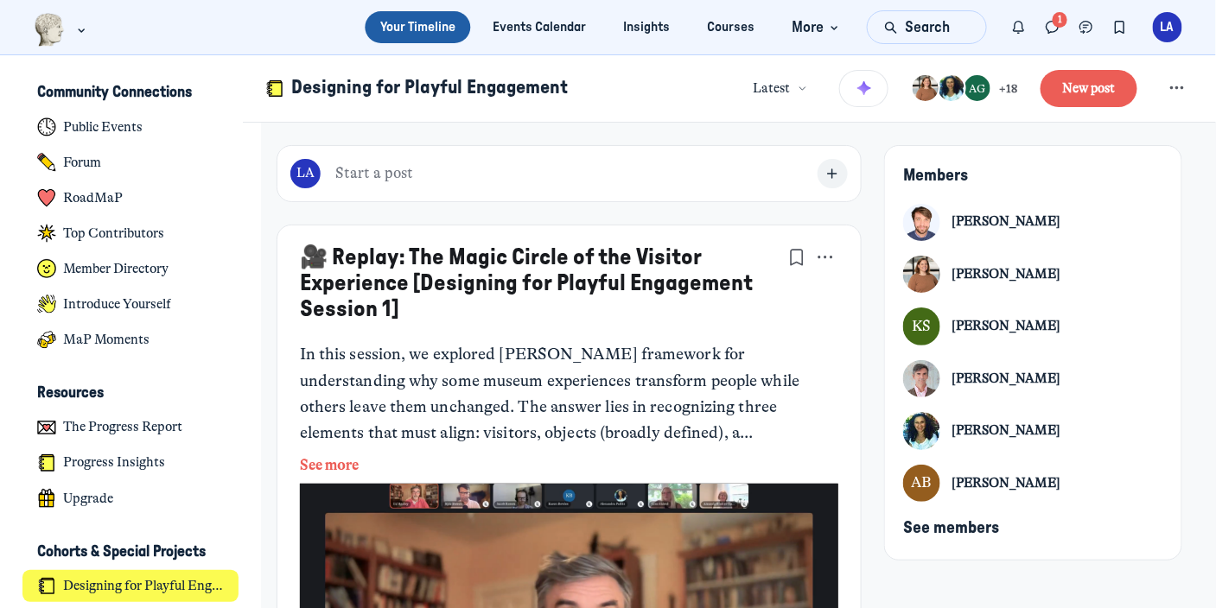
scroll to position [4678, 3397]
